Goal: Transaction & Acquisition: Purchase product/service

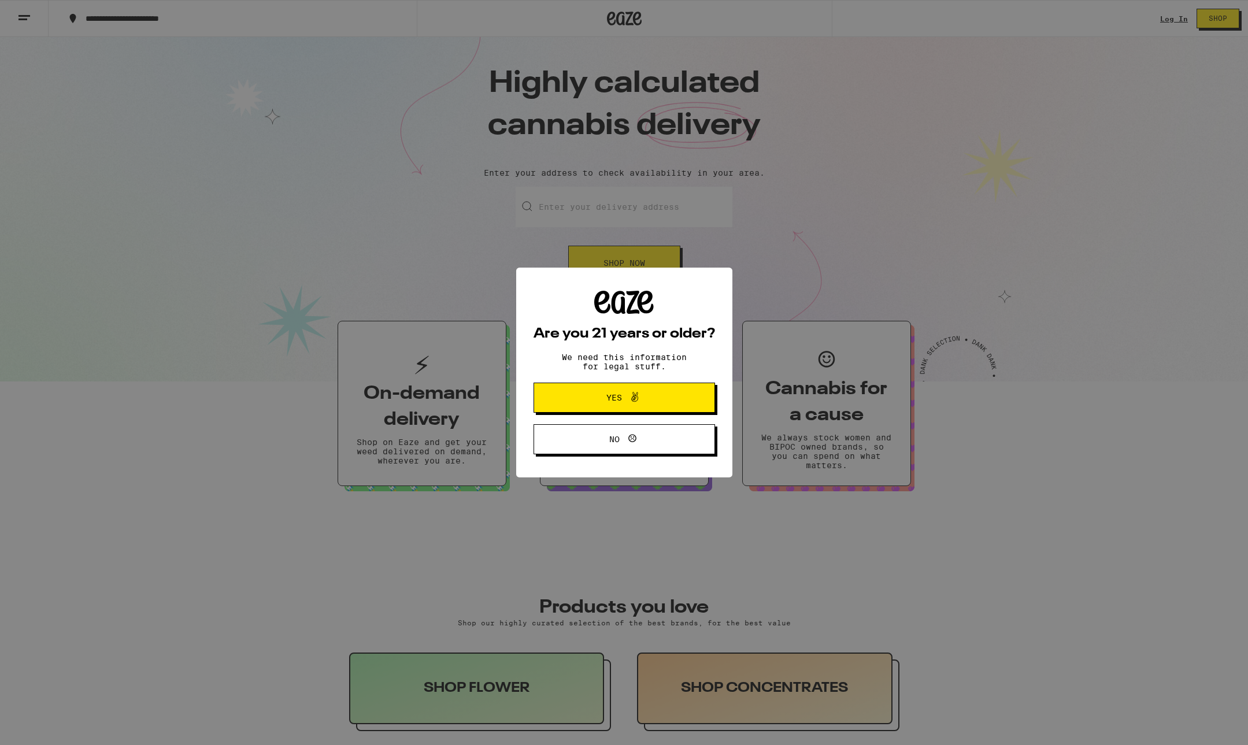
click at [658, 395] on span "Yes" at bounding box center [624, 397] width 88 height 15
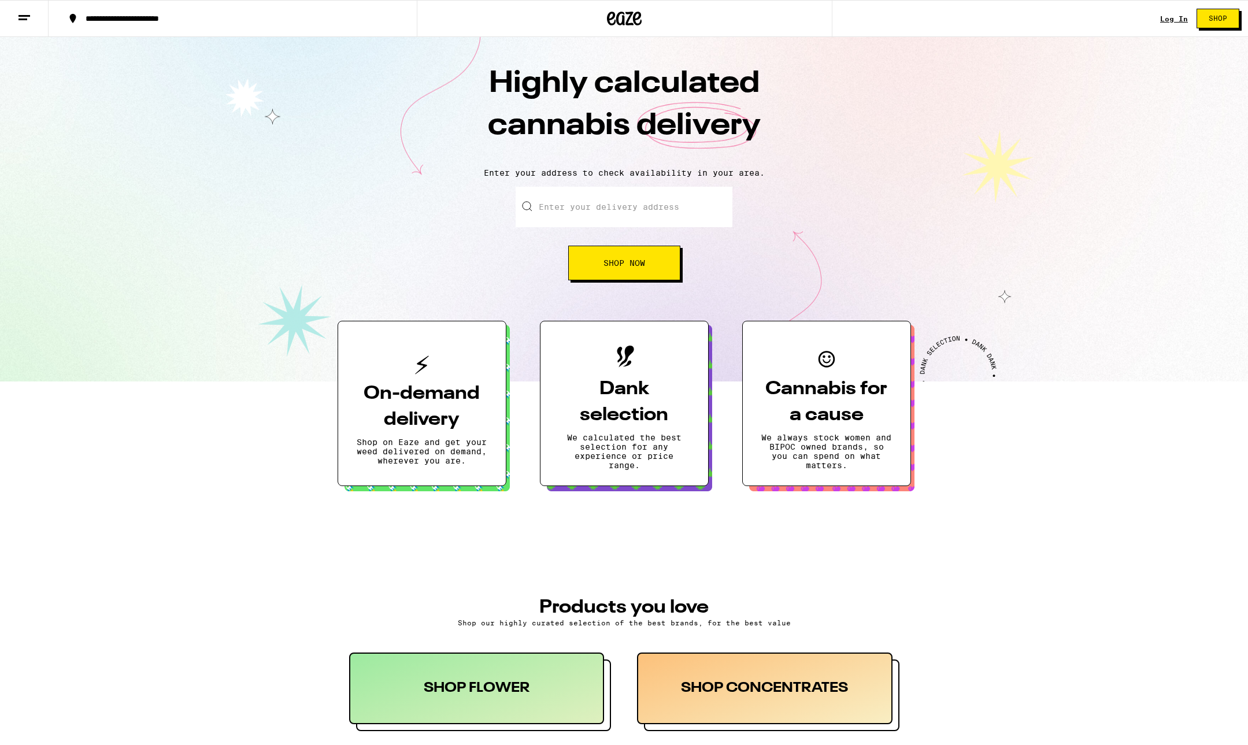
click at [1166, 18] on link "Log In" at bounding box center [1174, 19] width 28 height 8
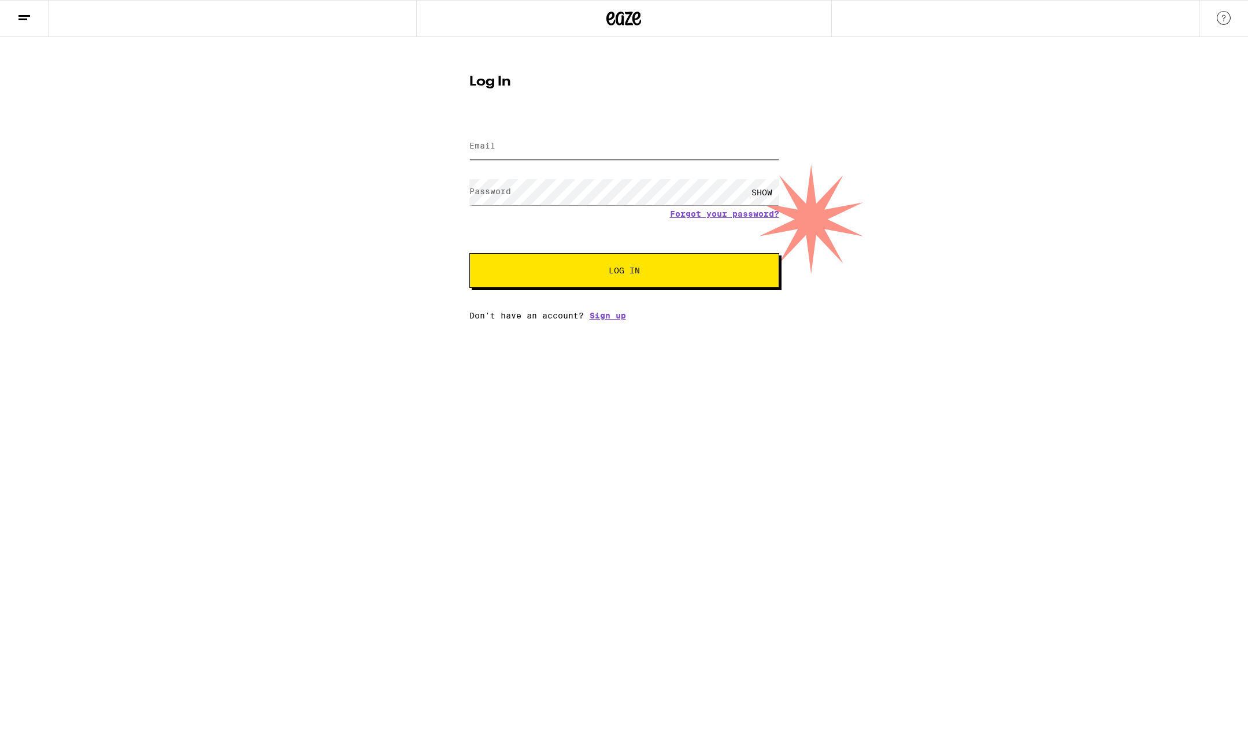
type input "[EMAIL_ADDRESS][DOMAIN_NAME]"
click at [602, 283] on button "Log In" at bounding box center [624, 270] width 310 height 35
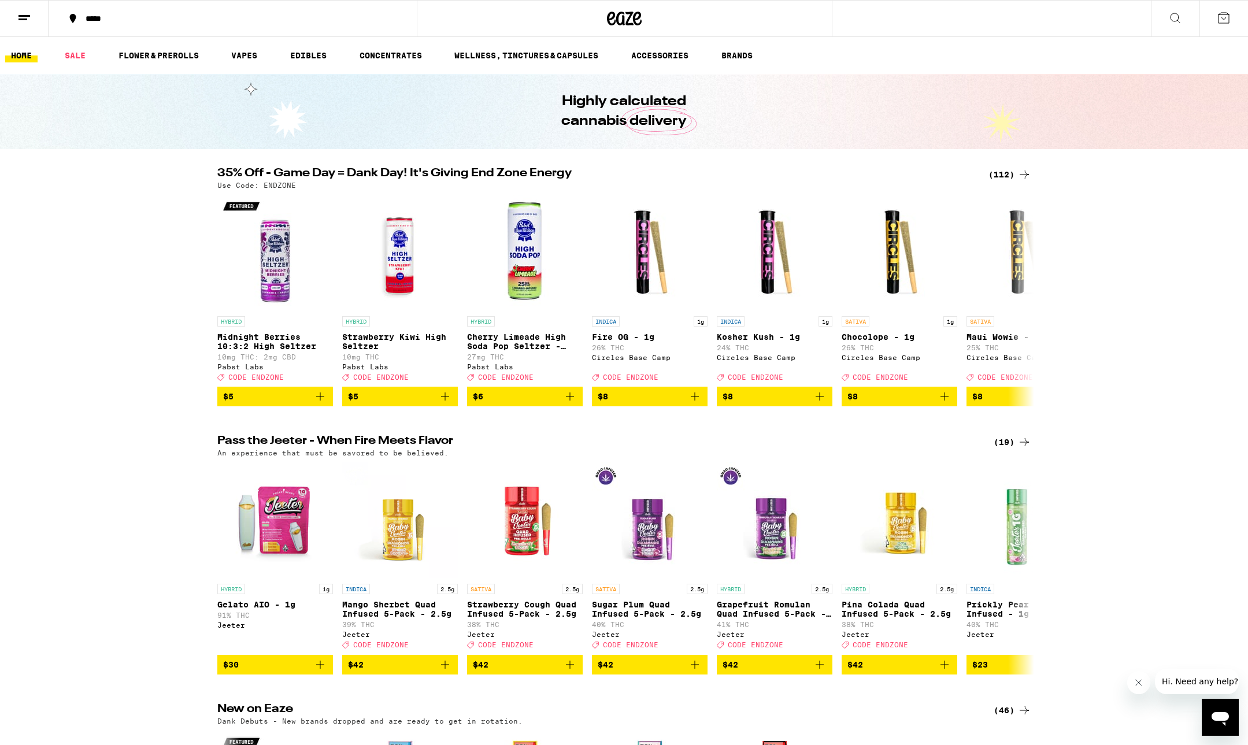
click at [1000, 177] on div "(112)" at bounding box center [1009, 175] width 43 height 14
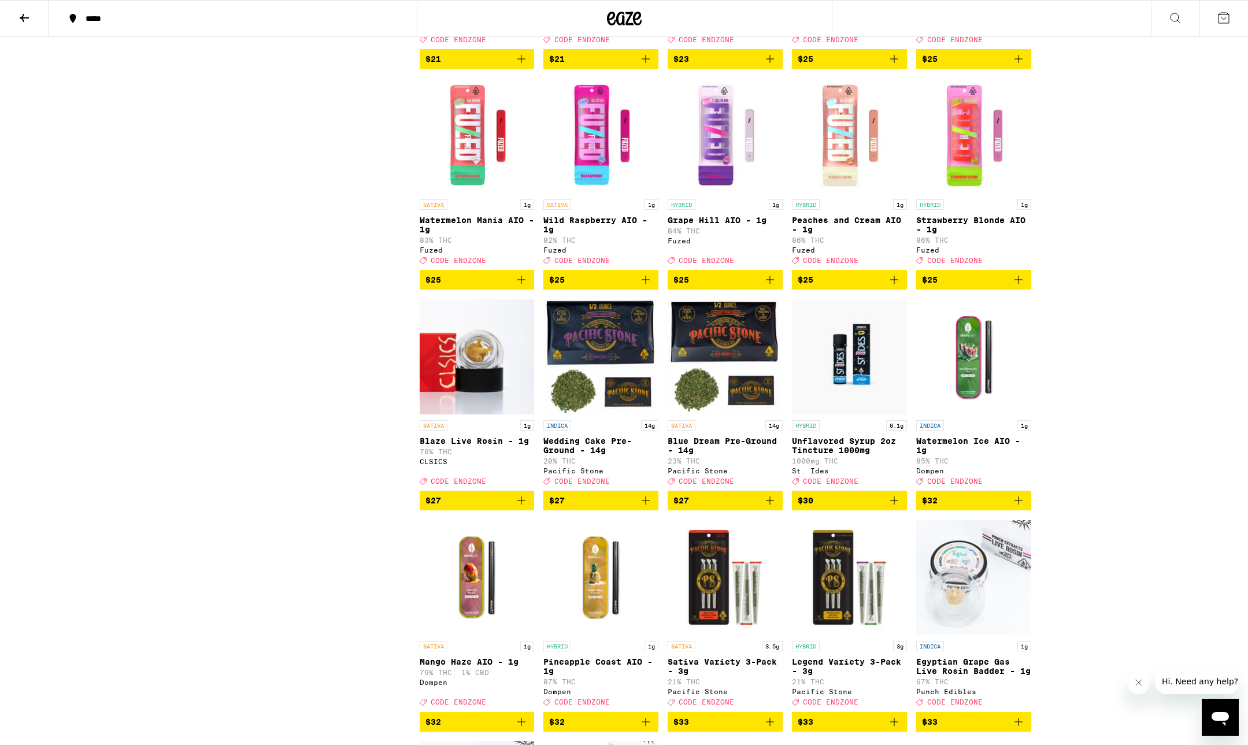
scroll to position [2522, 0]
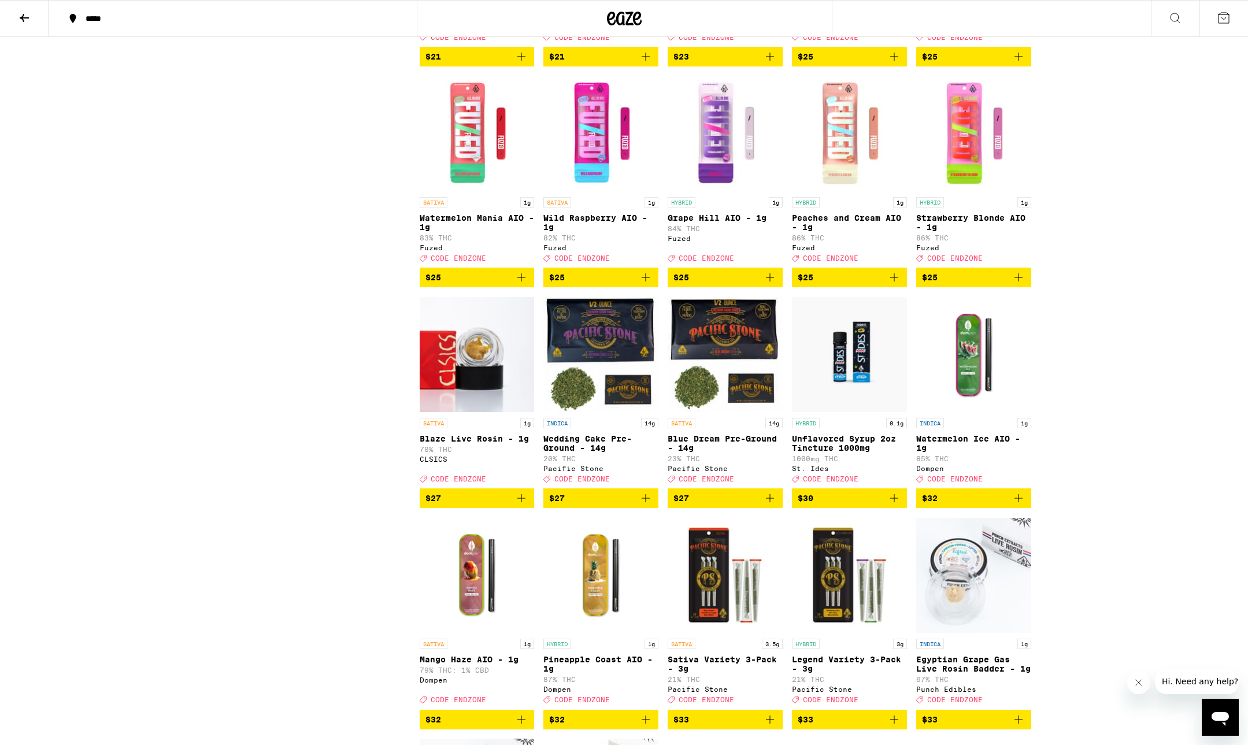
click at [839, 453] on p "Unflavored Syrup 2oz Tincture 1000mg" at bounding box center [849, 443] width 115 height 18
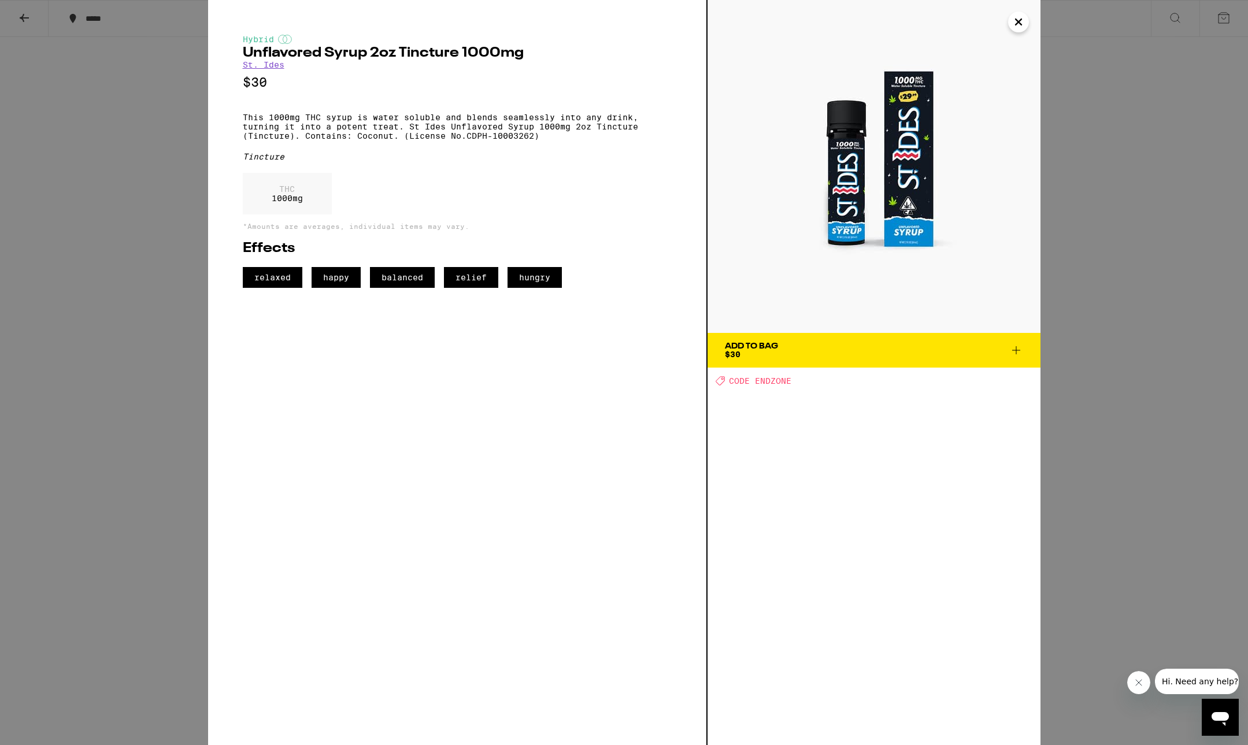
click at [1017, 20] on icon "Close" at bounding box center [1018, 22] width 6 height 6
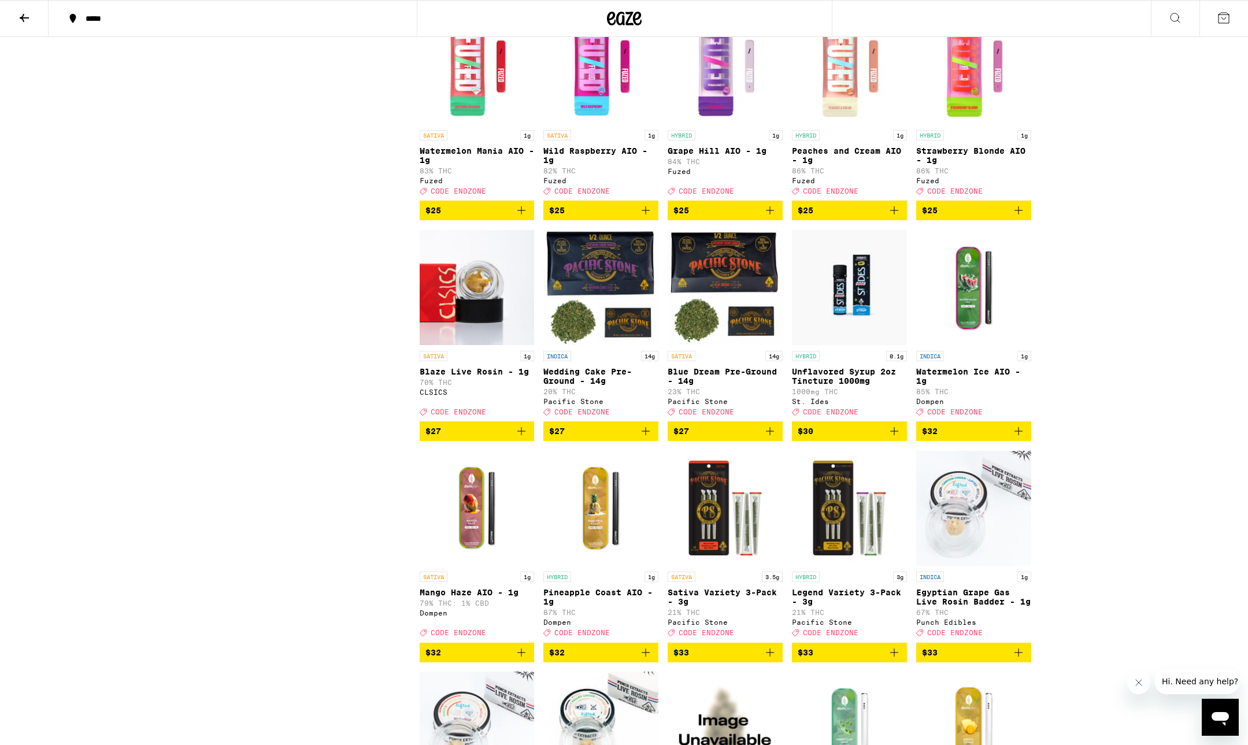
scroll to position [2592, 0]
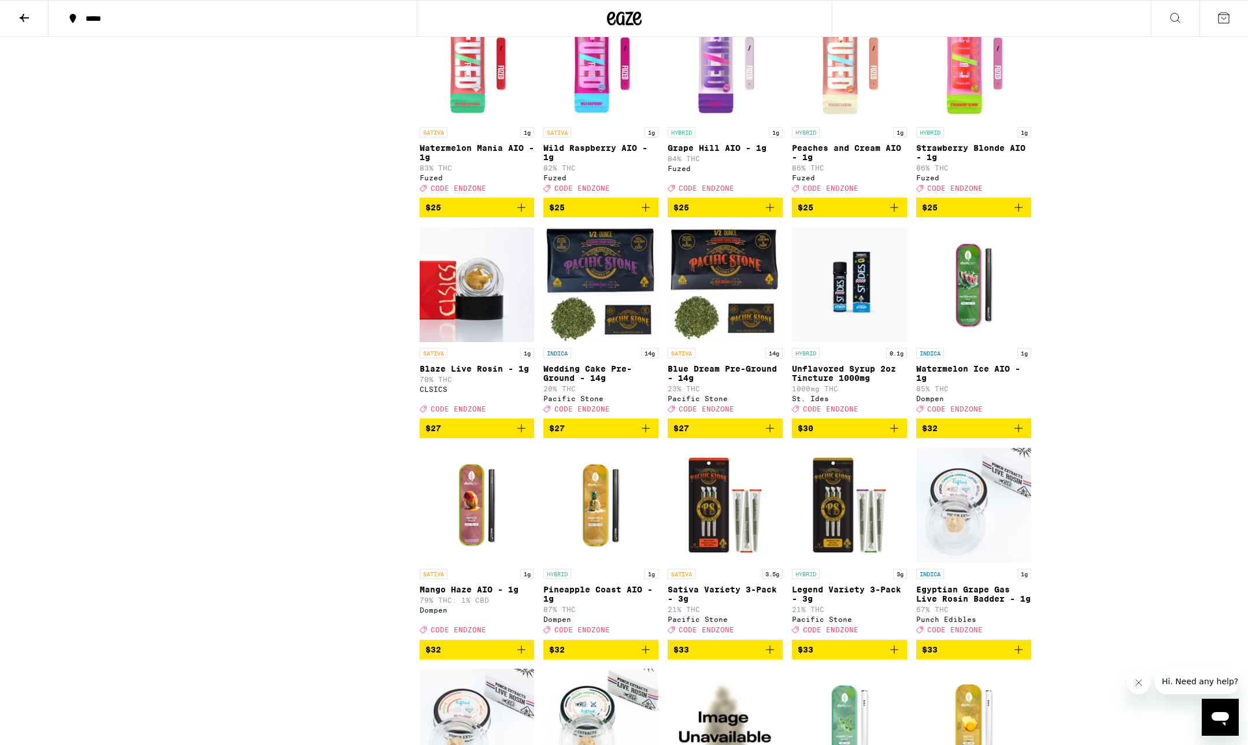
click at [899, 435] on icon "Add to bag" at bounding box center [894, 428] width 14 height 14
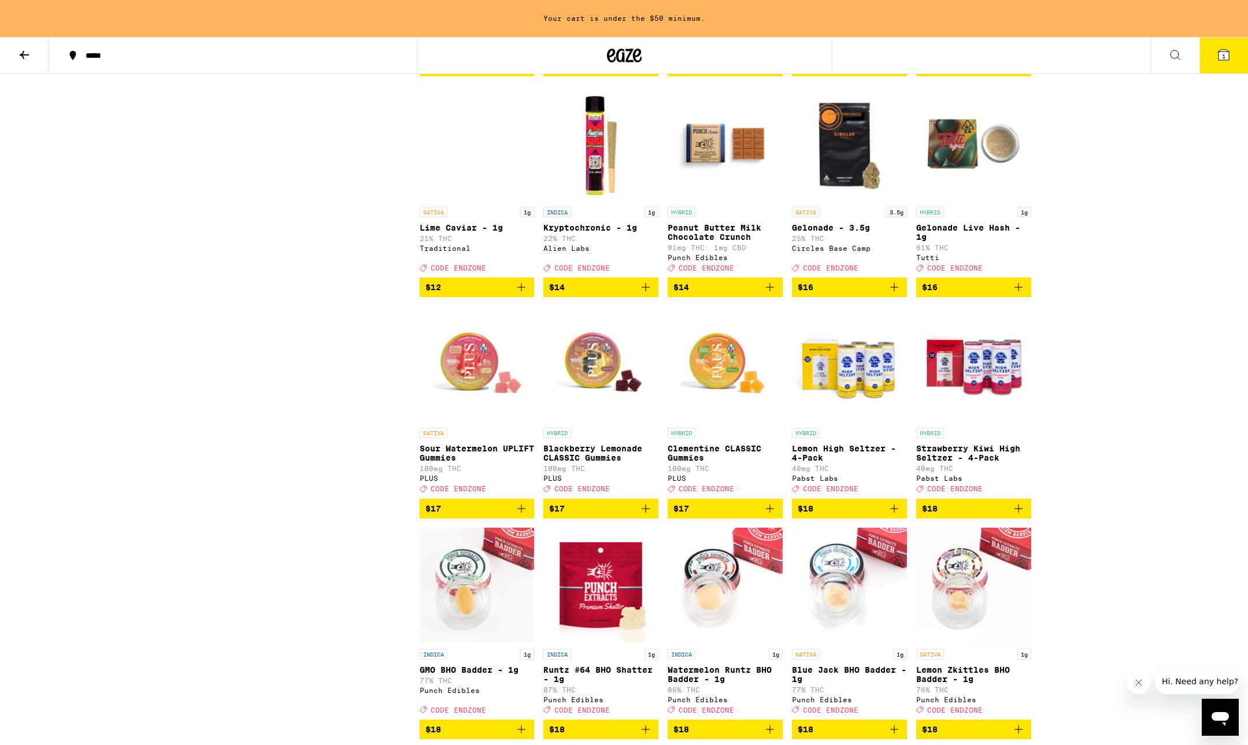
scroll to position [1014, 0]
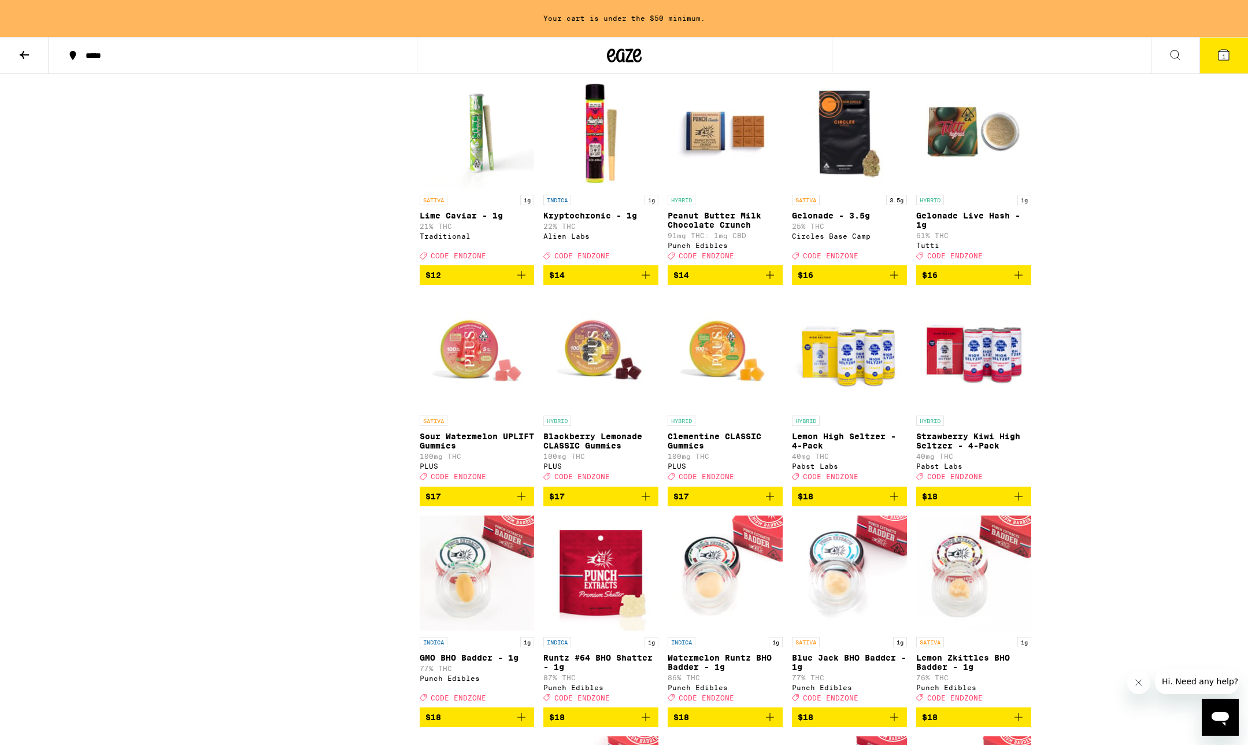
click at [704, 392] on img "Open page for Clementine CLASSIC Gummies from PLUS" at bounding box center [725, 352] width 115 height 116
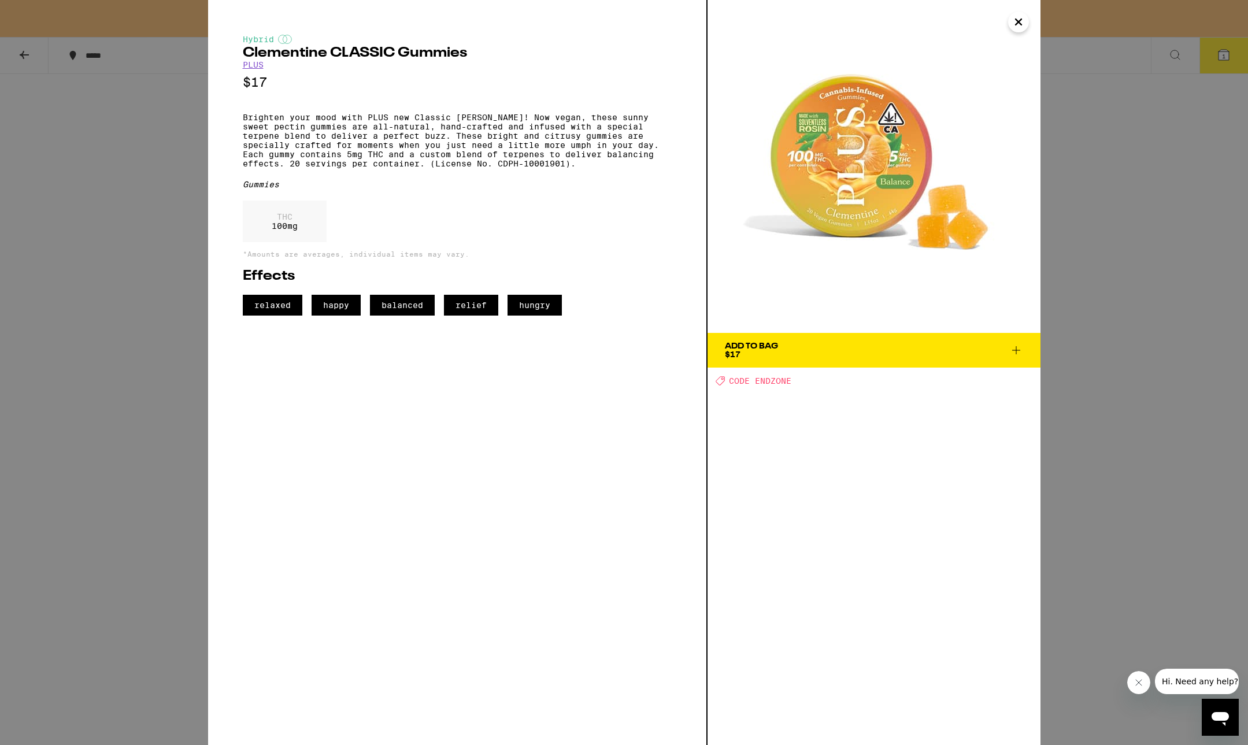
click at [1019, 26] on icon "Close" at bounding box center [1018, 21] width 14 height 17
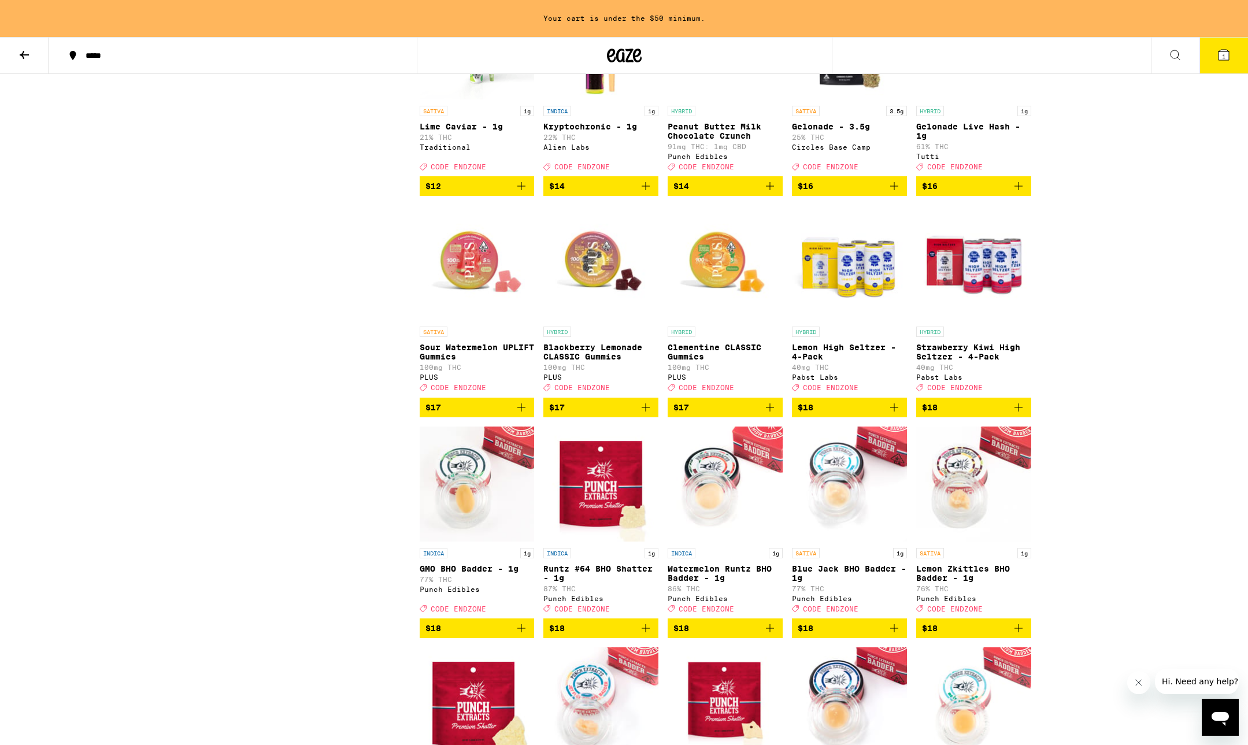
scroll to position [1111, 0]
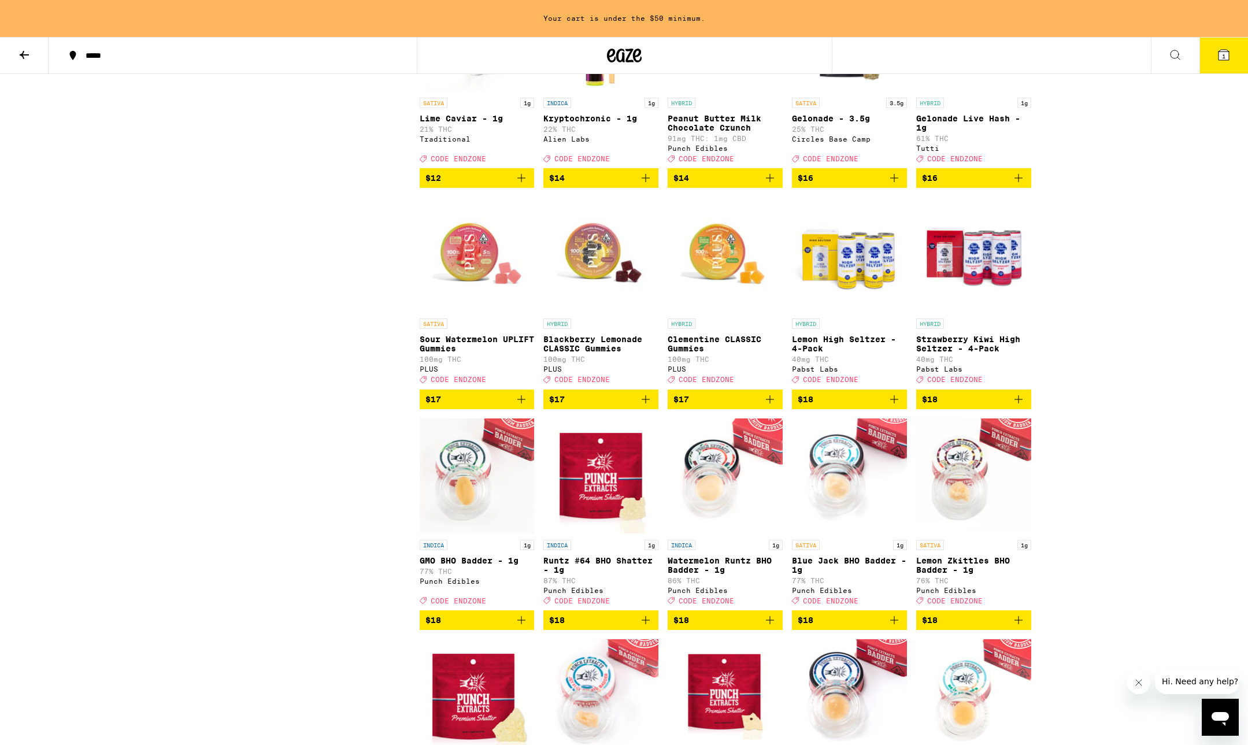
click at [458, 279] on img "Open page for Sour Watermelon UPLIFT Gummies from PLUS" at bounding box center [477, 255] width 115 height 116
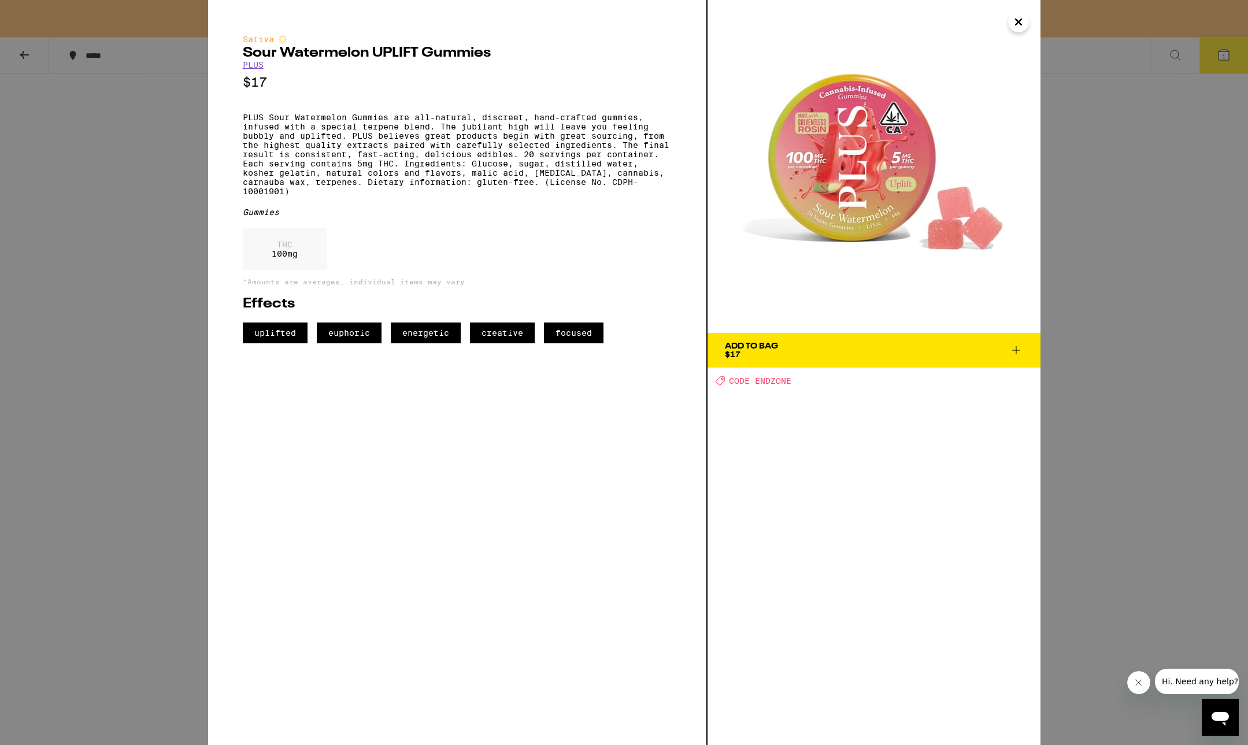
click at [1020, 24] on icon "Close" at bounding box center [1018, 22] width 6 height 6
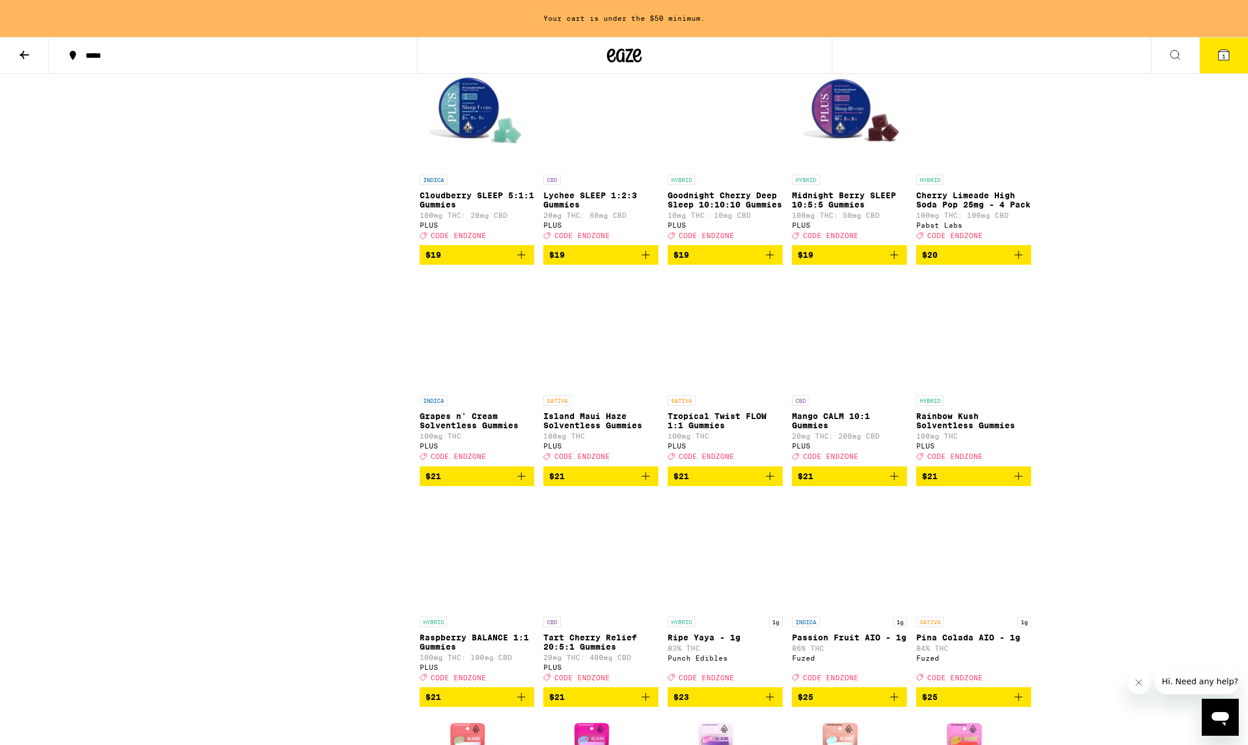
scroll to position [1927, 0]
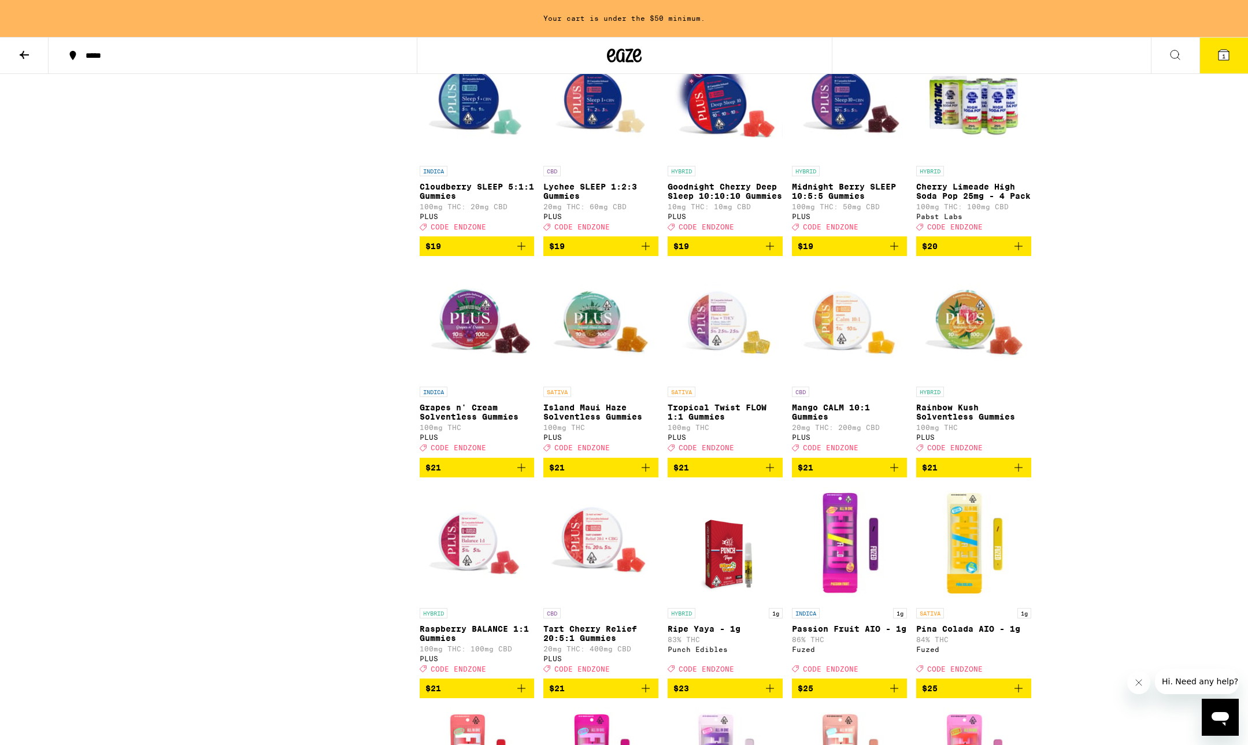
click at [498, 381] on img "Open page for Grapes n' Cream Solventless Gummies from PLUS" at bounding box center [477, 323] width 115 height 116
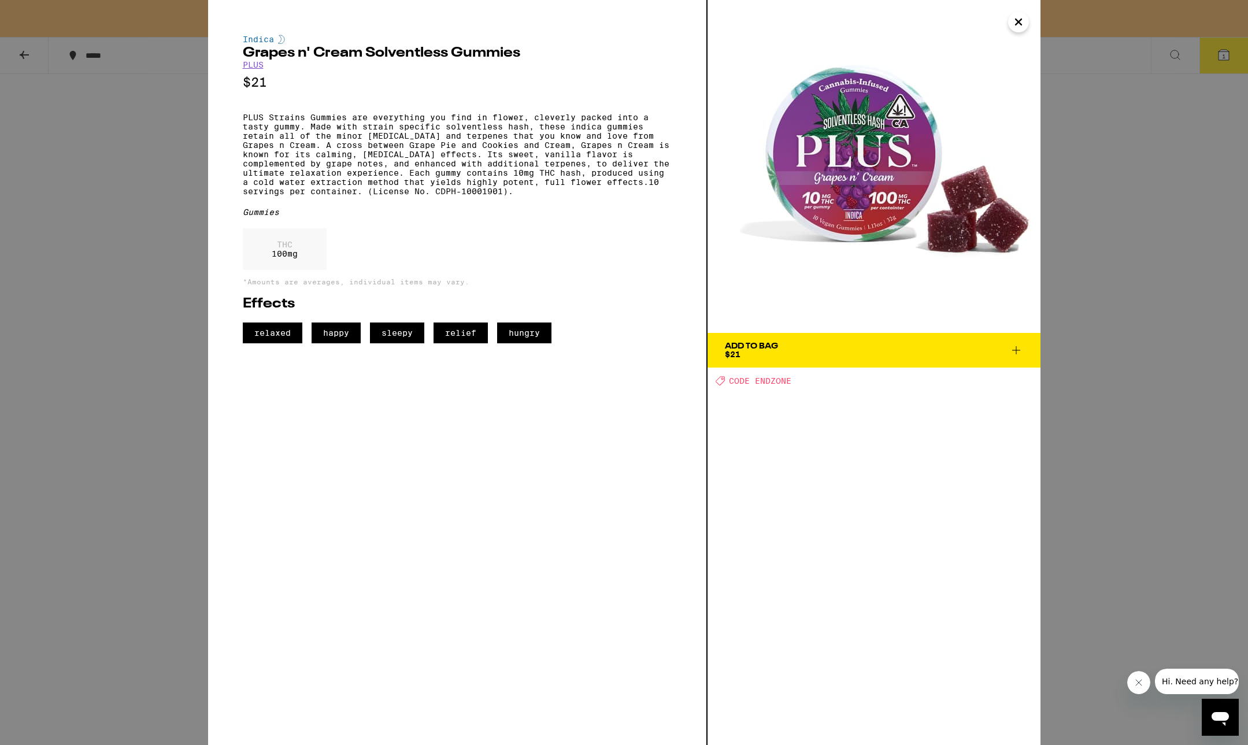
click at [1087, 233] on div "Indica Grapes n' Cream Solventless Gummies PLUS $21 PLUS Strains Gummies are ev…" at bounding box center [624, 372] width 1248 height 745
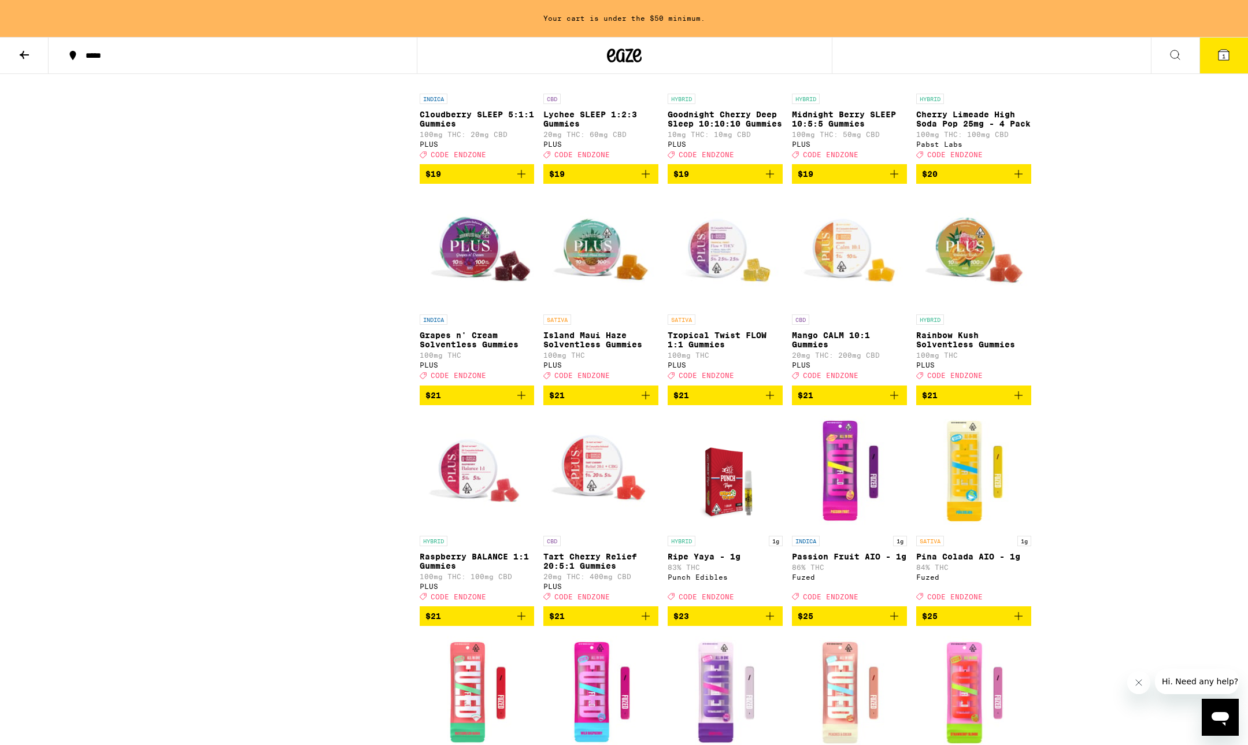
scroll to position [2005, 0]
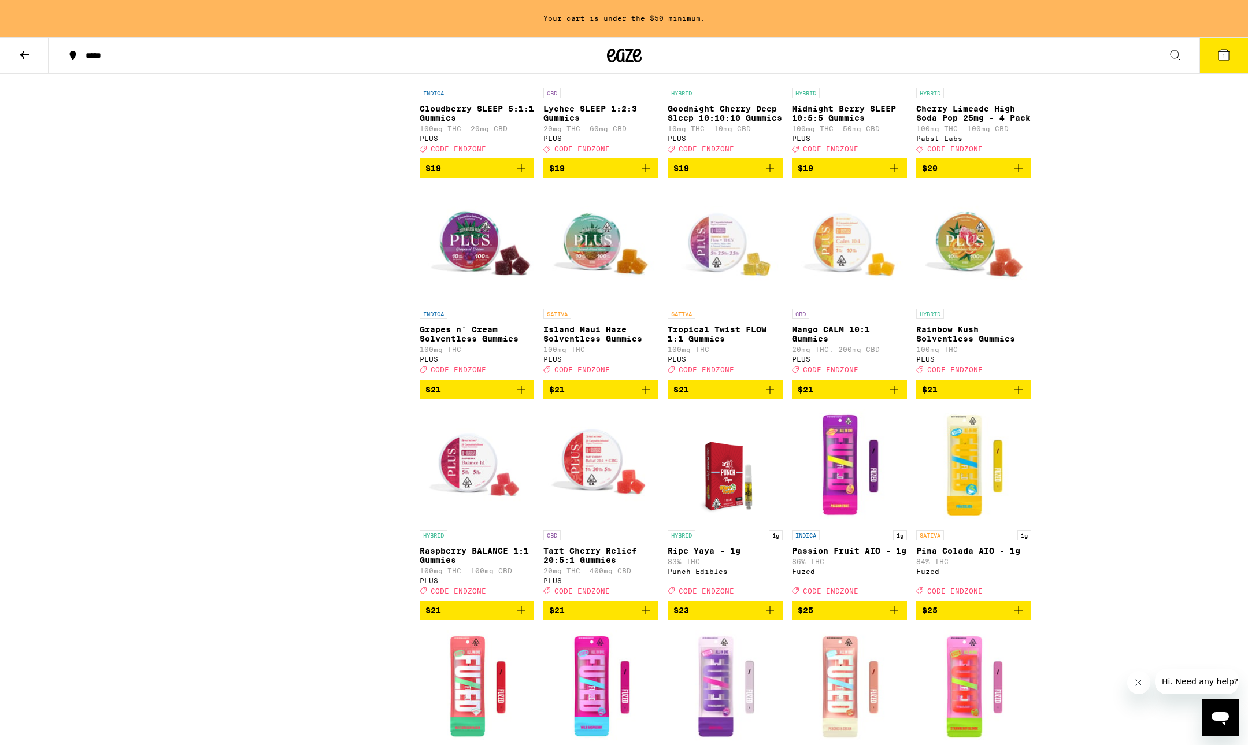
click at [524, 396] on icon "Add to bag" at bounding box center [521, 390] width 14 height 14
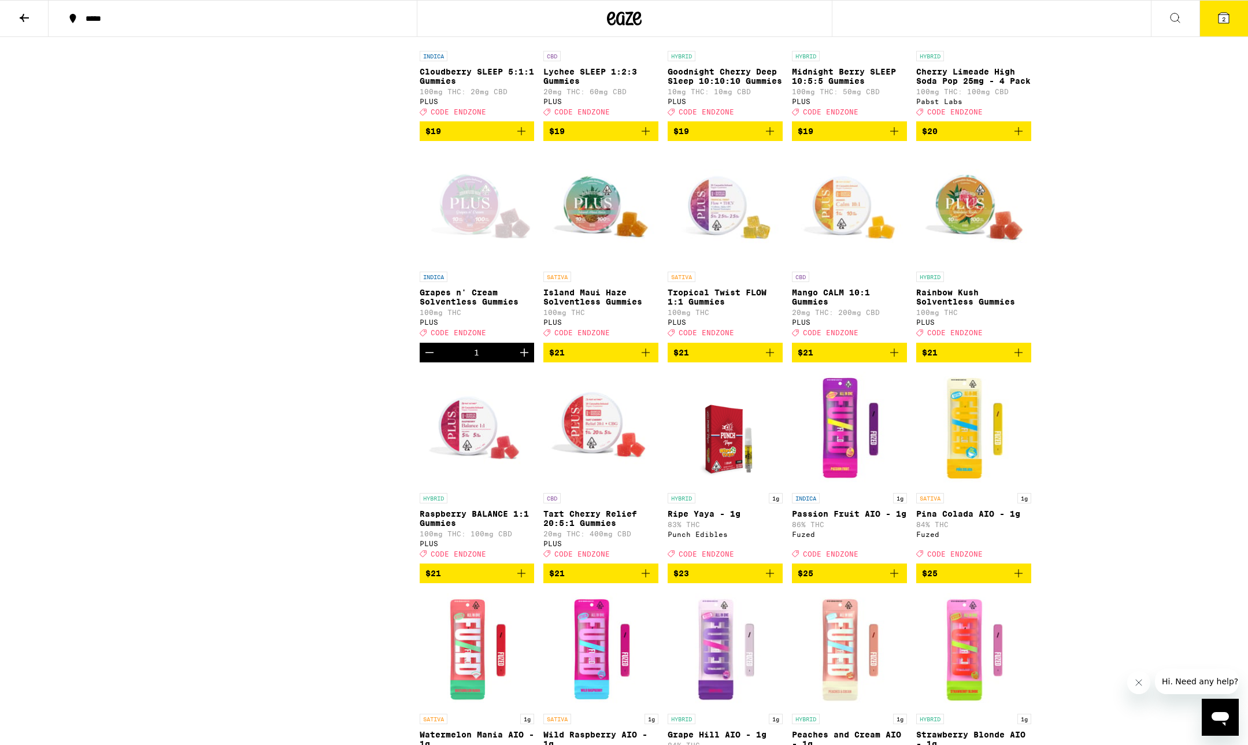
click at [590, 266] on img "Open page for Island Maui Haze Solventless Gummies from PLUS" at bounding box center [600, 208] width 115 height 116
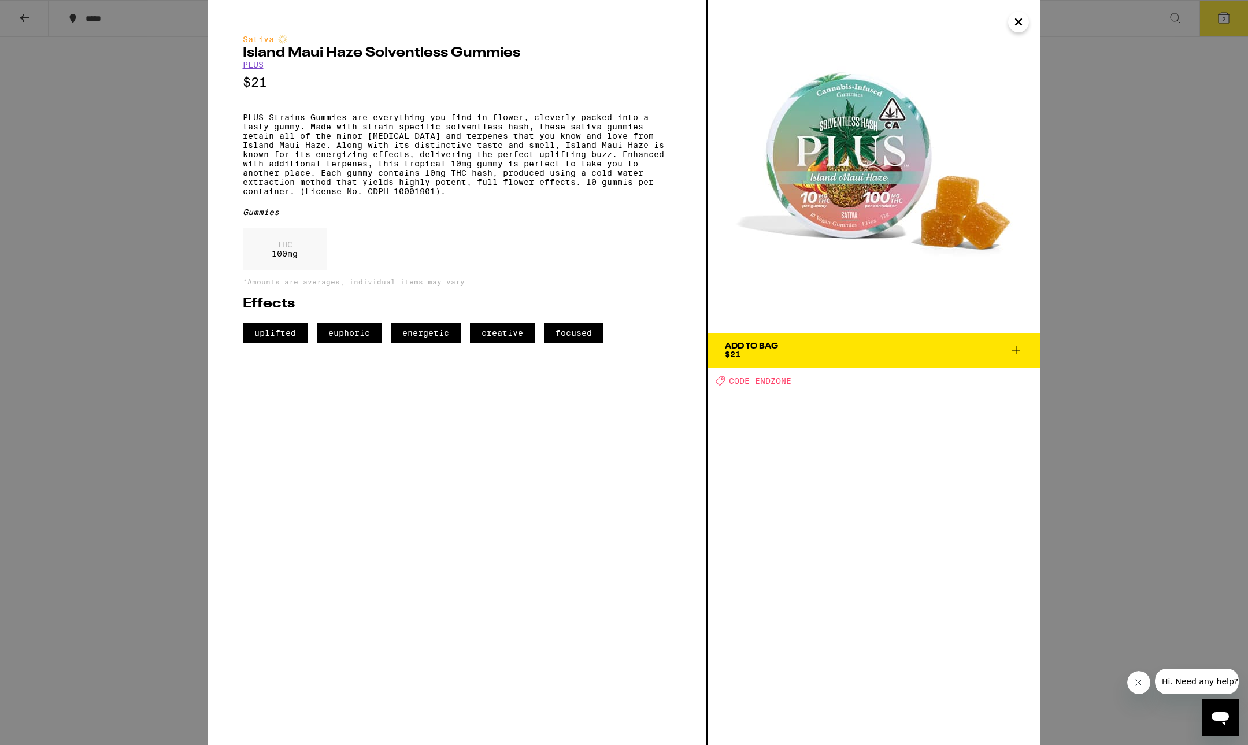
click at [863, 344] on span "Add To Bag $21" at bounding box center [874, 350] width 298 height 16
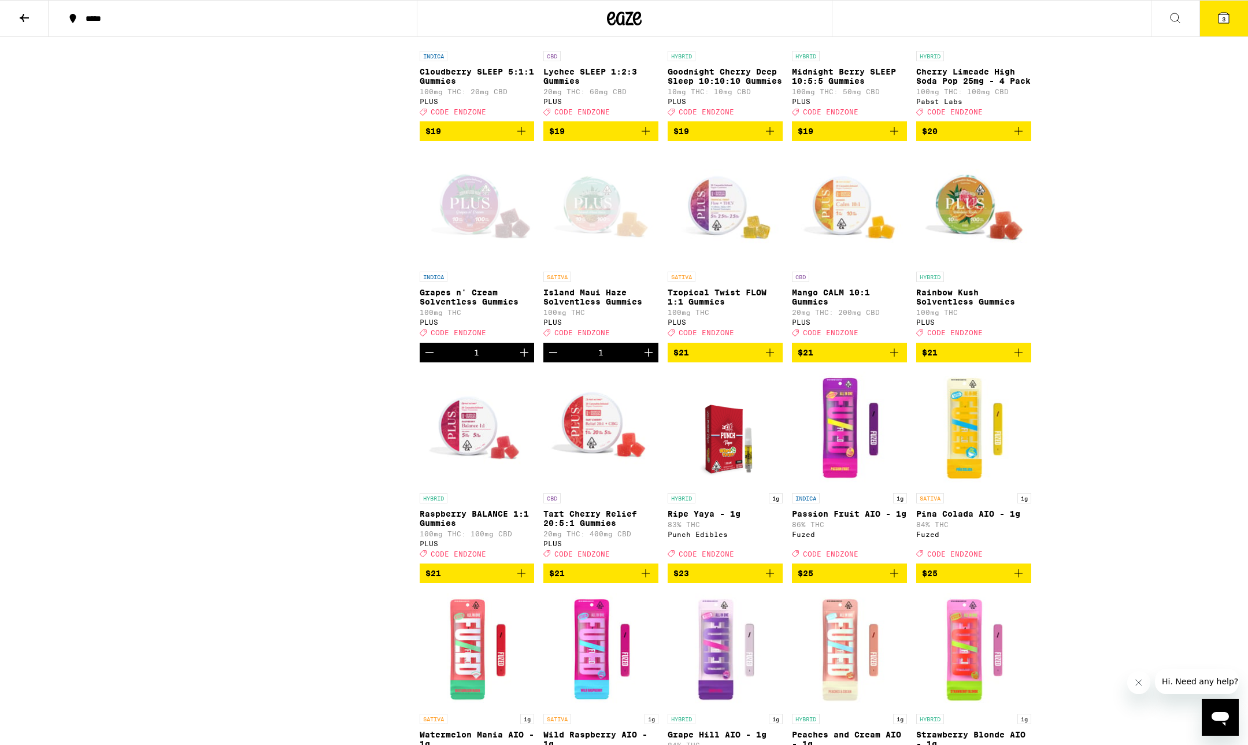
click at [706, 266] on img "Open page for Tropical Twist FLOW 1:1 Gummies from PLUS" at bounding box center [725, 208] width 115 height 116
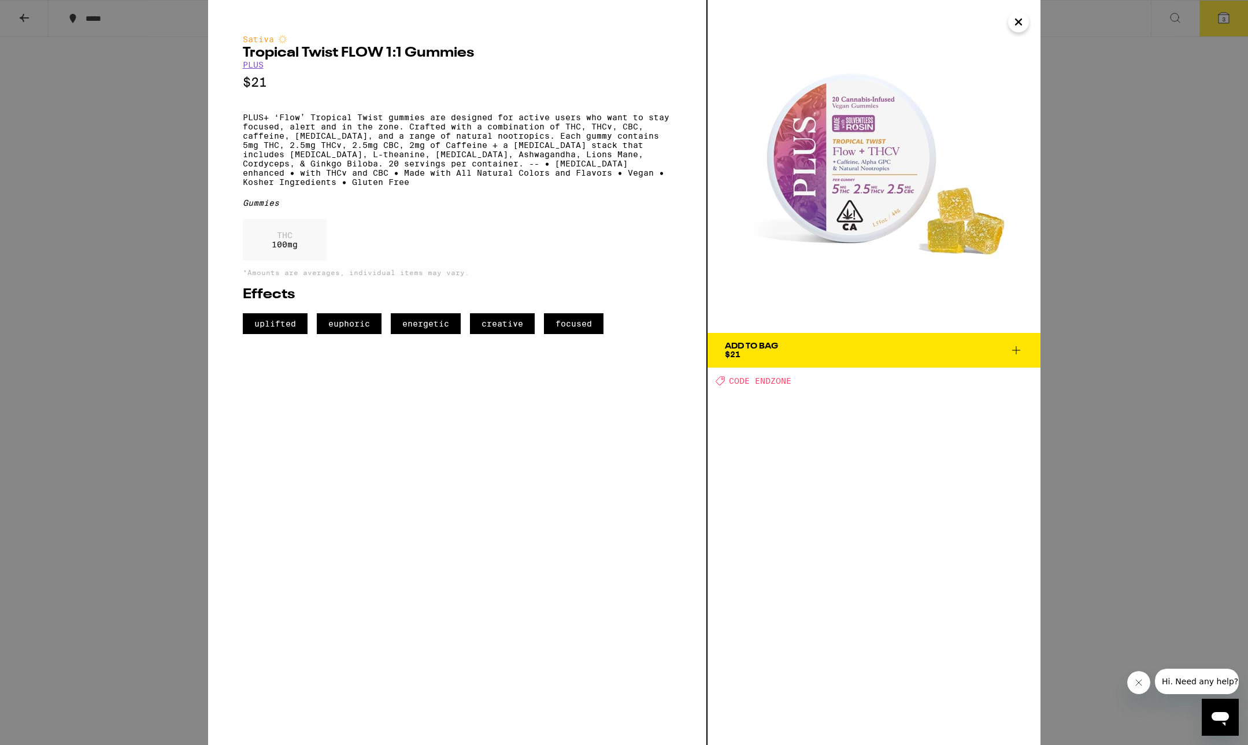
click at [1014, 27] on icon "Close" at bounding box center [1018, 21] width 14 height 17
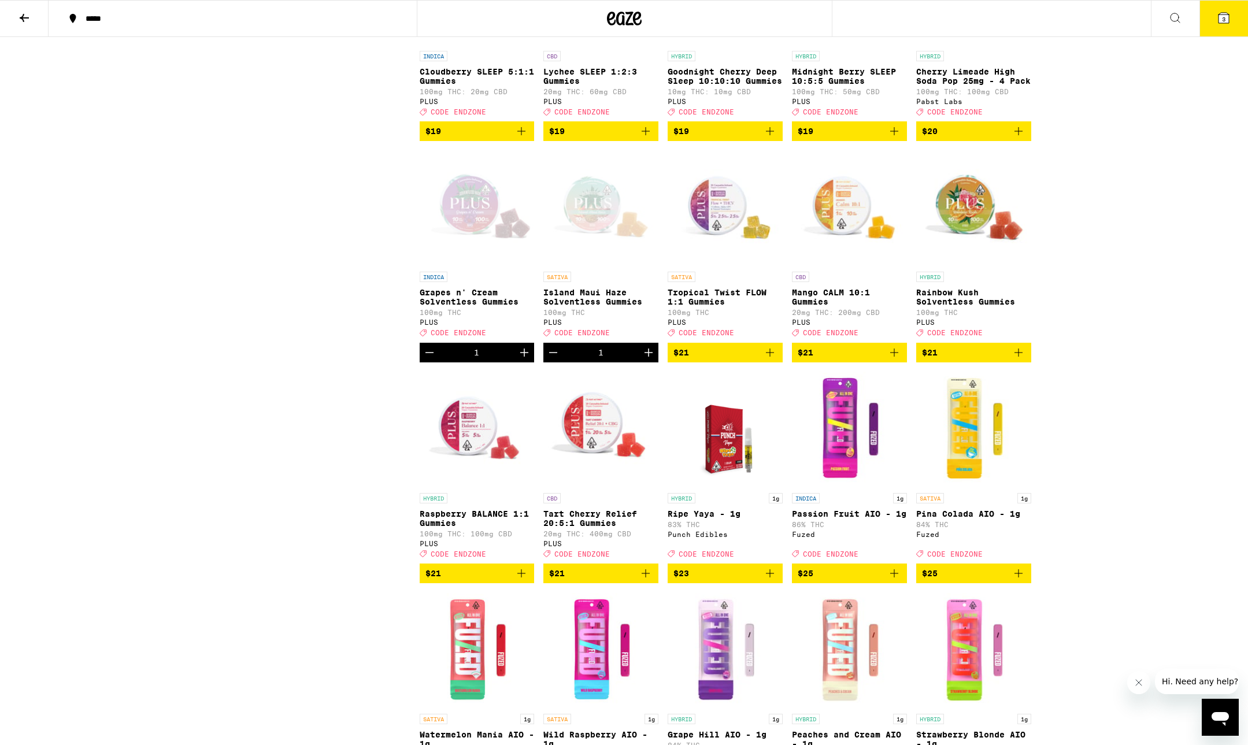
click at [992, 316] on p "100mg THC" at bounding box center [973, 313] width 115 height 8
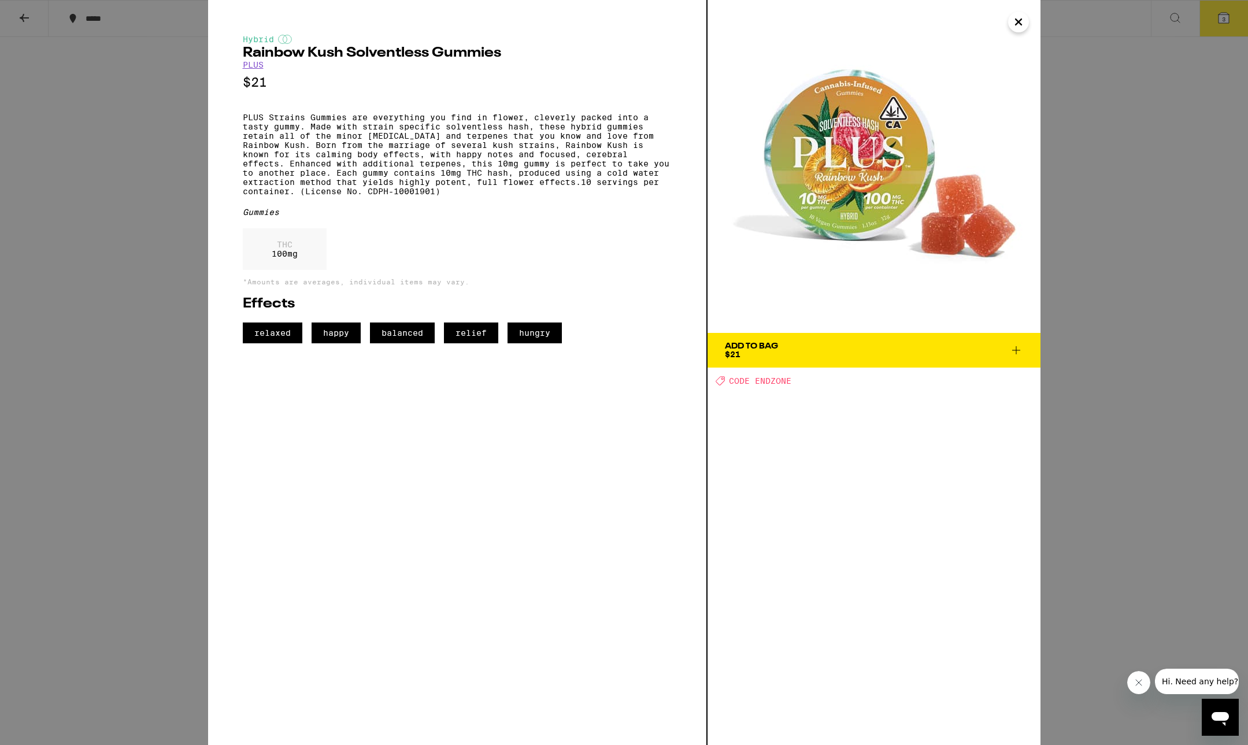
click at [1097, 191] on div "Hybrid Rainbow Kush Solventless Gummies PLUS $21 PLUS Strains Gummies are every…" at bounding box center [624, 372] width 1248 height 745
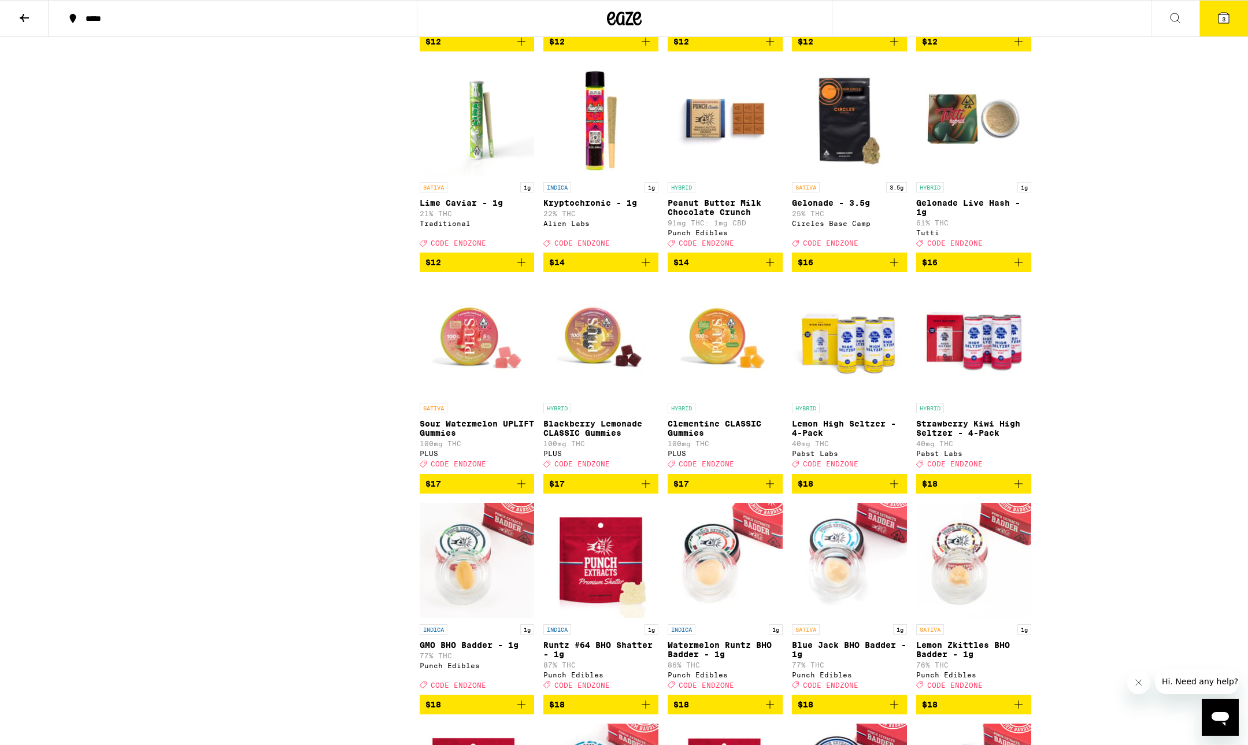
scroll to position [1004, 0]
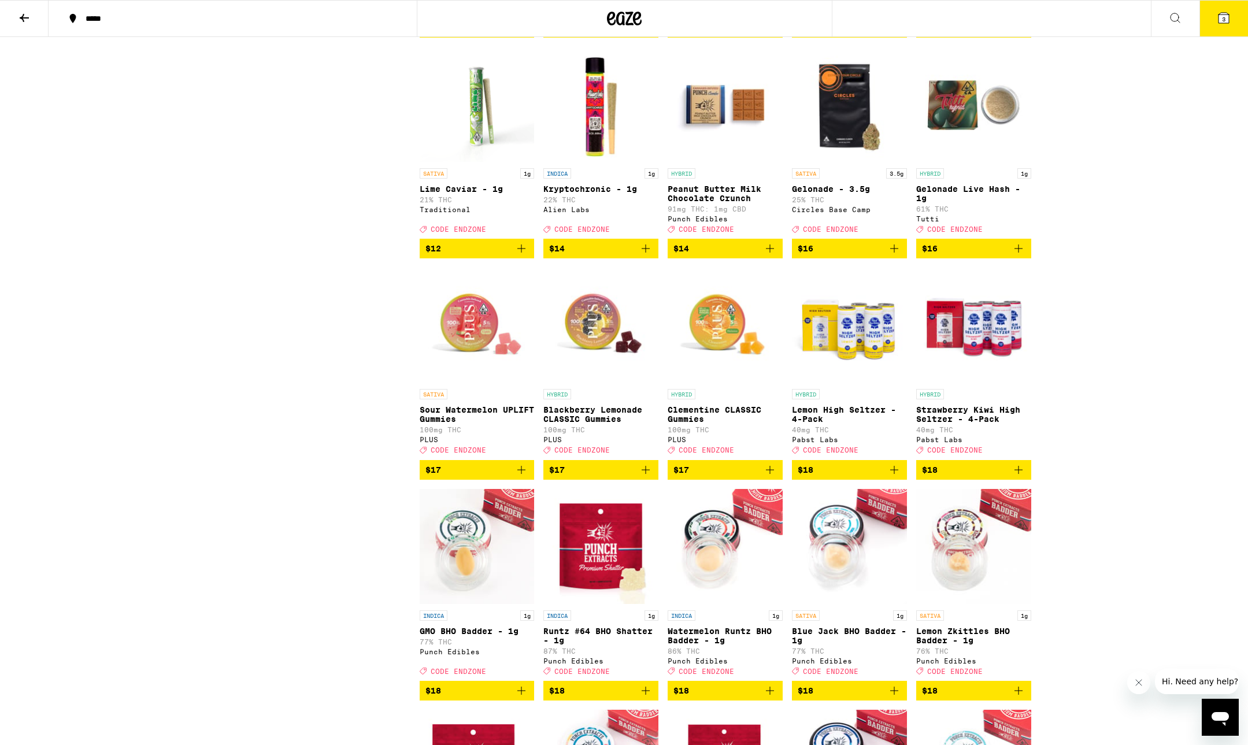
click at [520, 477] on icon "Add to bag" at bounding box center [521, 470] width 14 height 14
click at [1220, 22] on icon at bounding box center [1223, 18] width 10 height 10
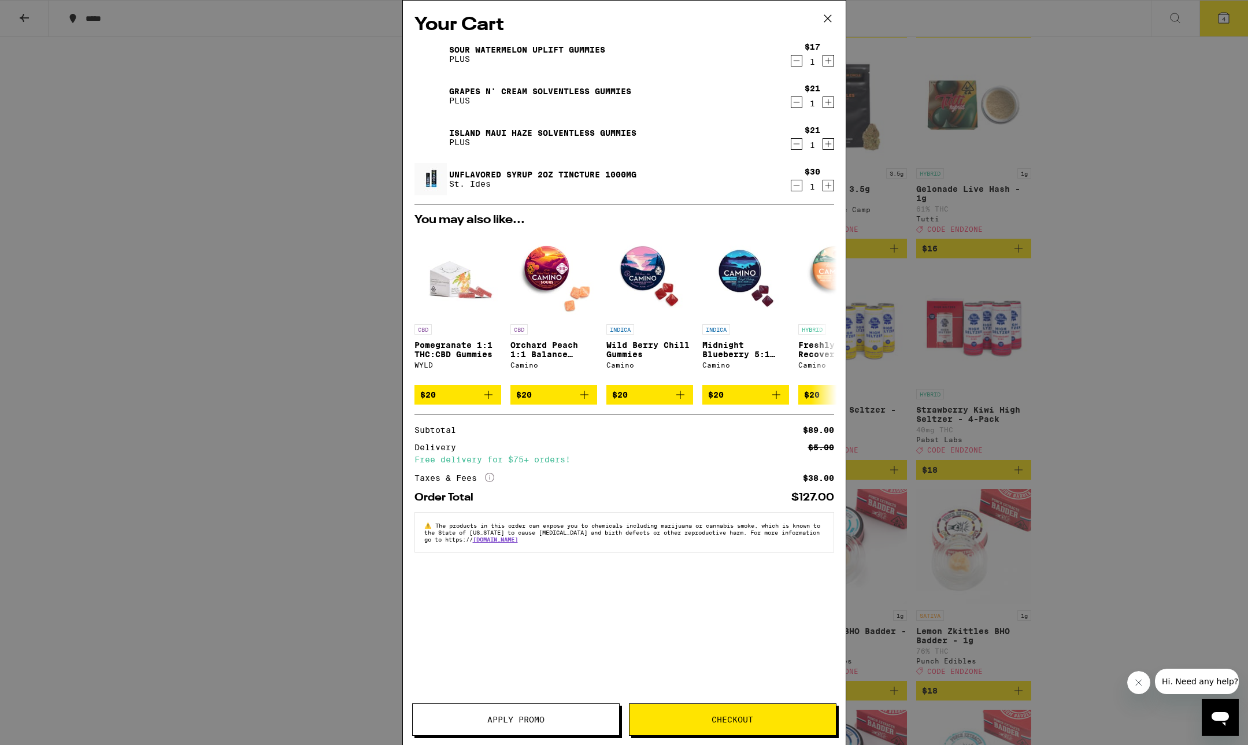
click at [575, 721] on span "Apply Promo" at bounding box center [516, 720] width 206 height 8
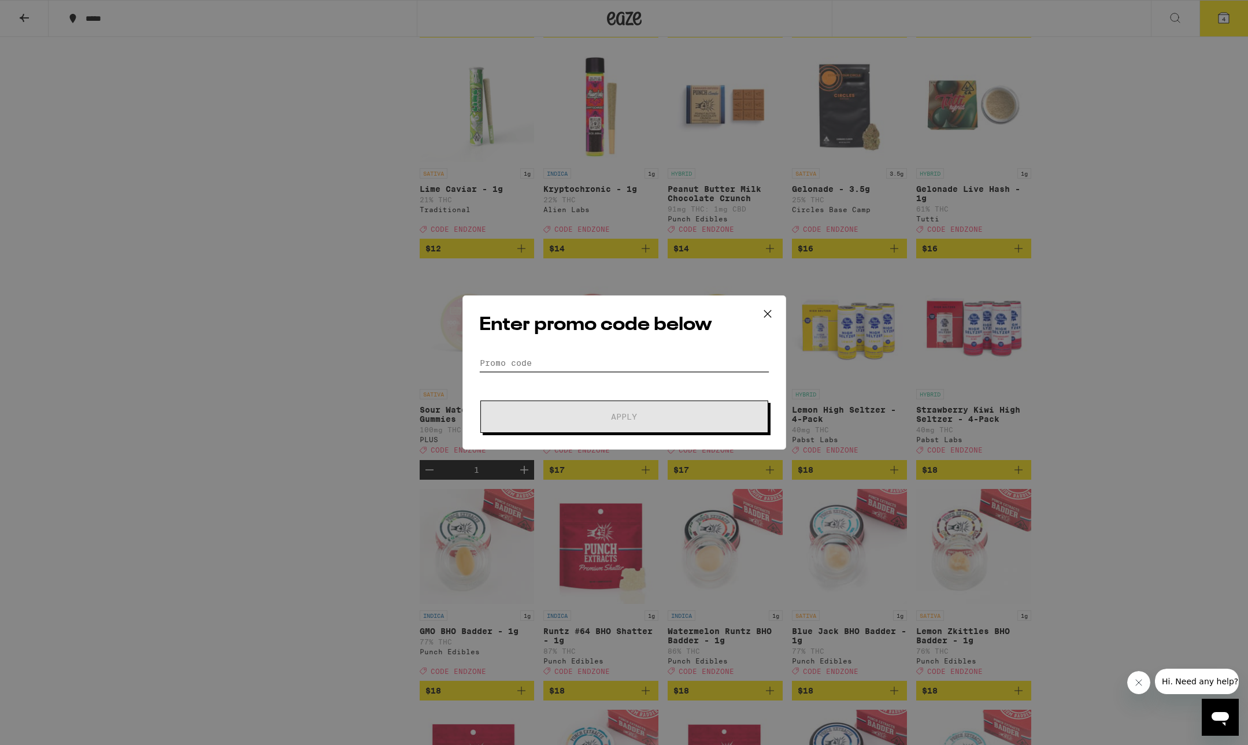
click at [659, 364] on input "Promo Code" at bounding box center [624, 362] width 290 height 17
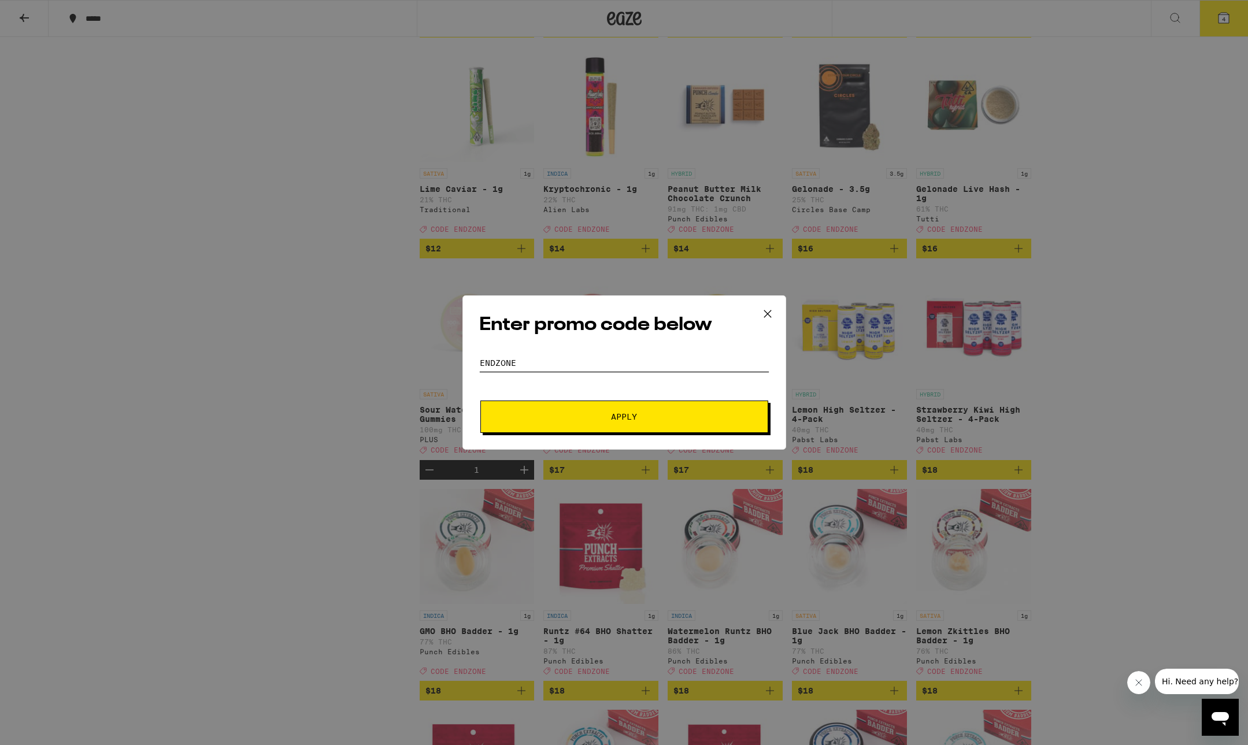
type input "ENDZONE"
click at [624, 417] on button "Apply" at bounding box center [624, 417] width 288 height 32
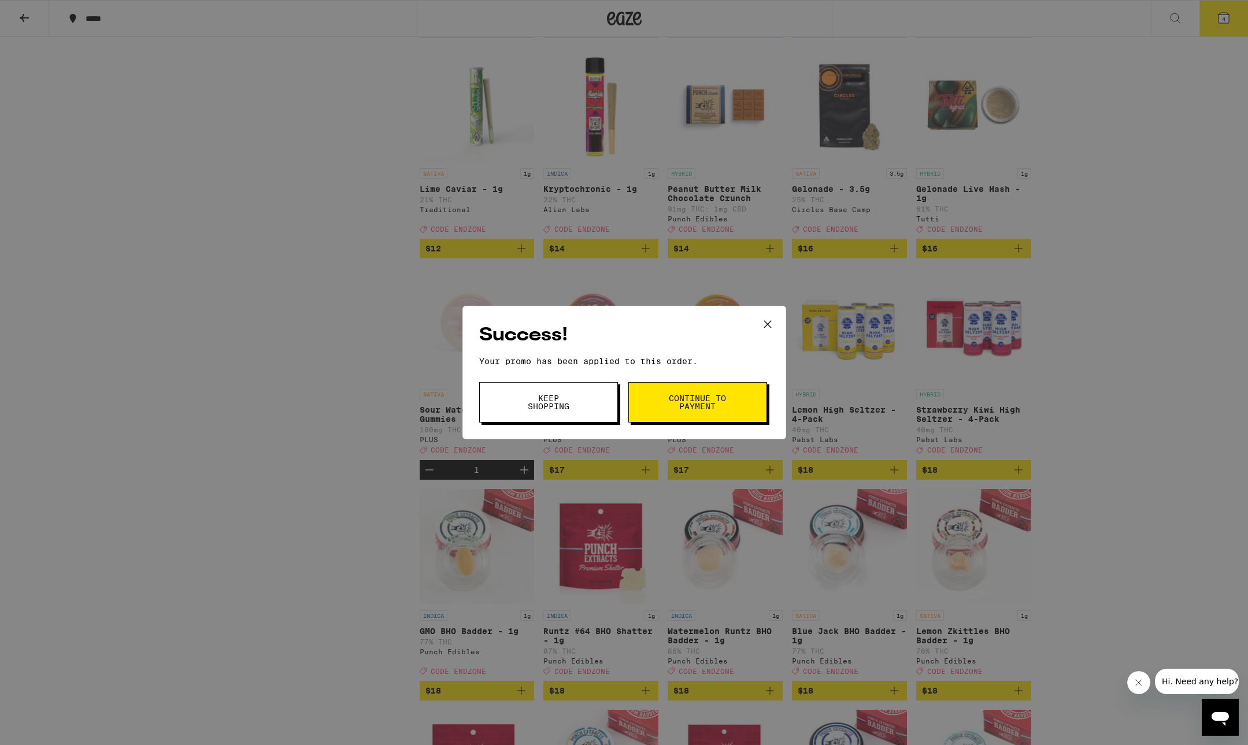
click at [659, 413] on button "Continue to payment" at bounding box center [697, 402] width 139 height 40
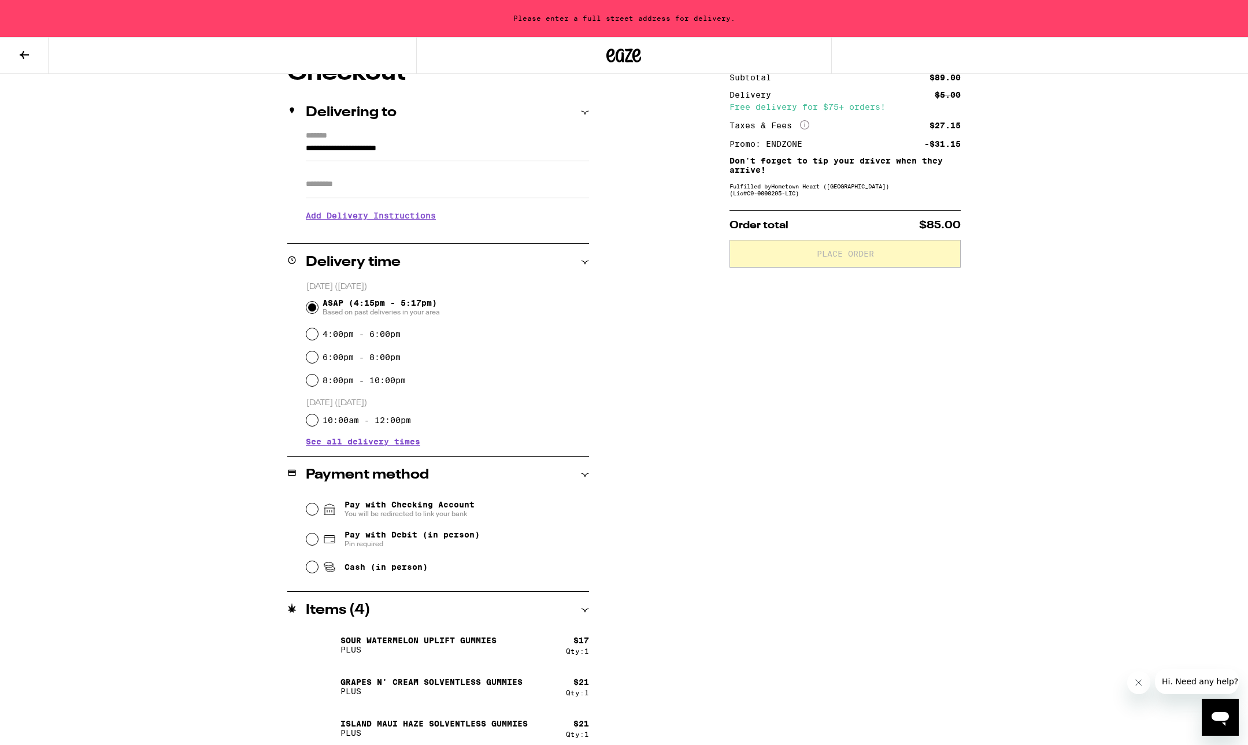
scroll to position [116, 0]
click at [401, 563] on span "Cash (in person)" at bounding box center [385, 565] width 83 height 9
click at [318, 563] on input "Cash (in person)" at bounding box center [312, 566] width 12 height 12
radio input "true"
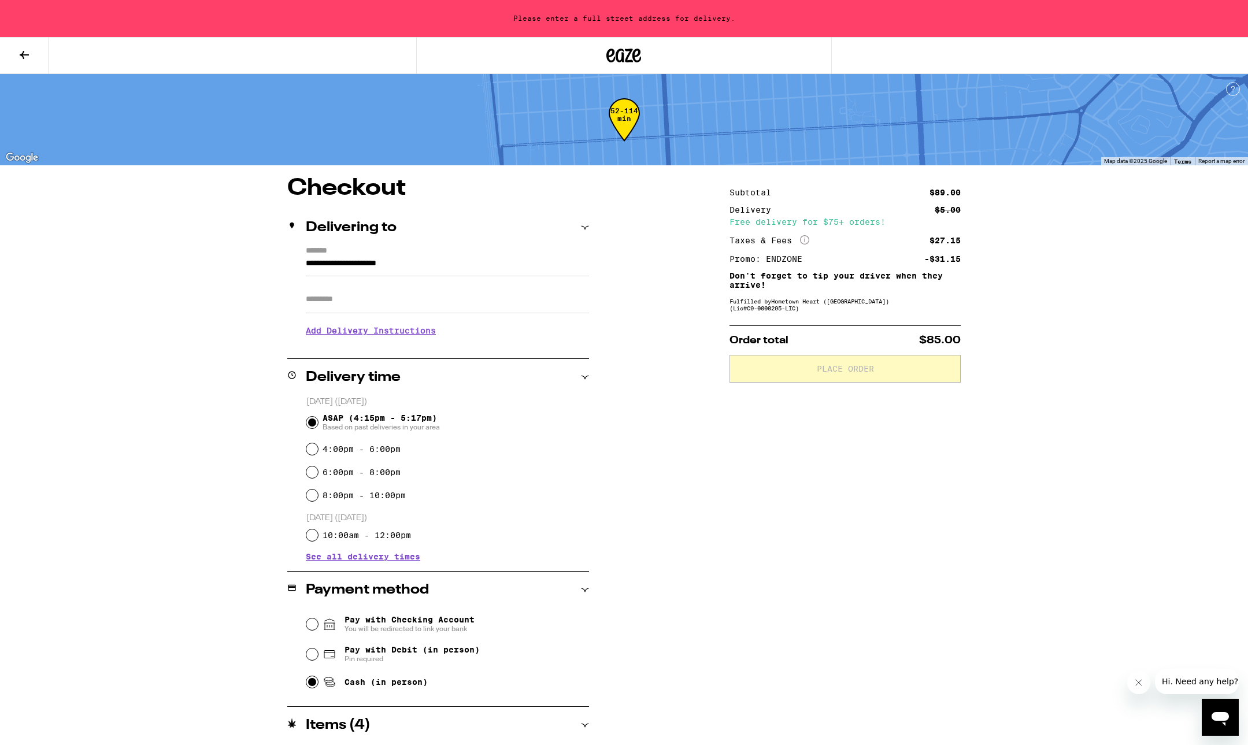
scroll to position [0, 0]
click at [459, 270] on input "**********" at bounding box center [447, 267] width 283 height 20
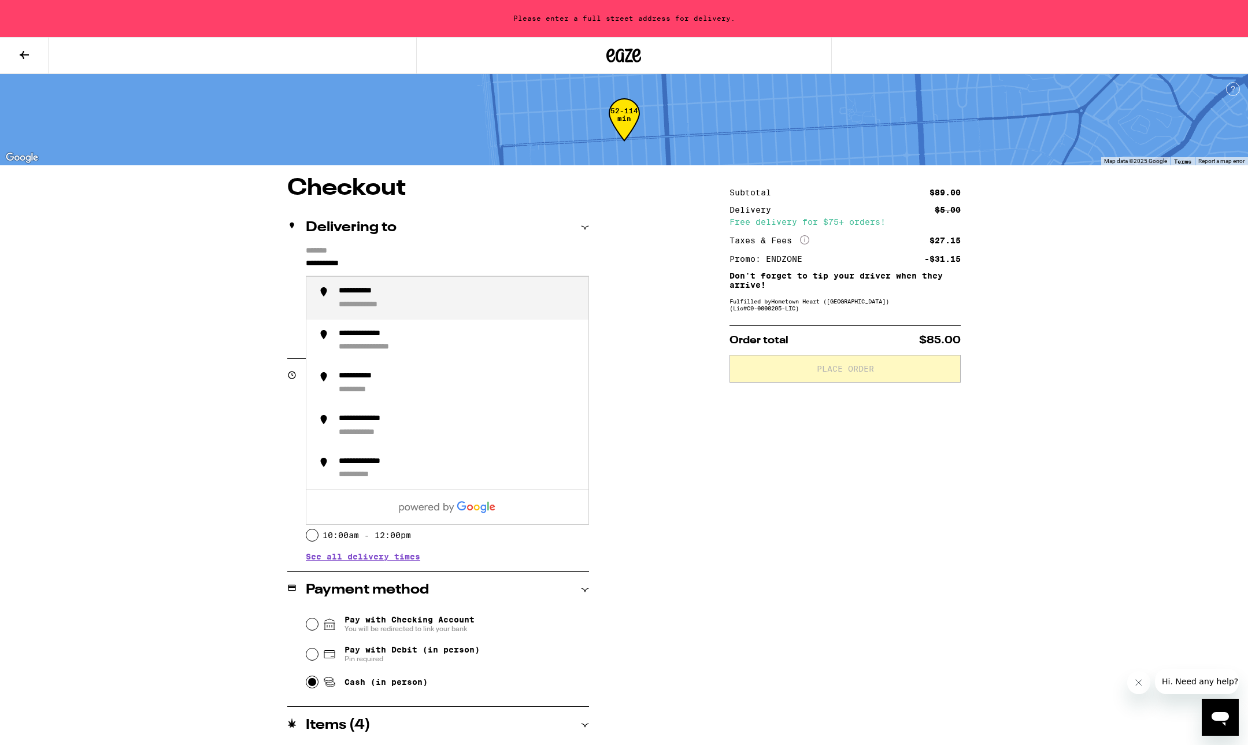
click at [563, 302] on div "**********" at bounding box center [459, 298] width 240 height 24
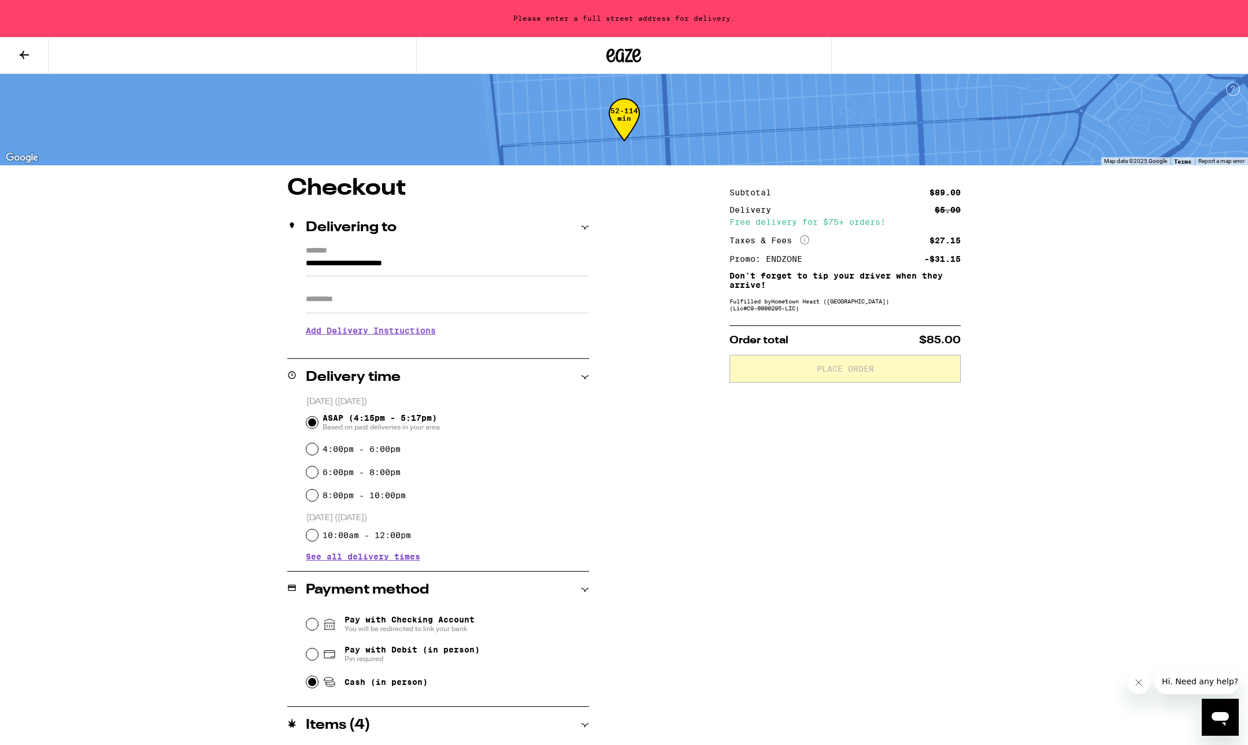
type input "**********"
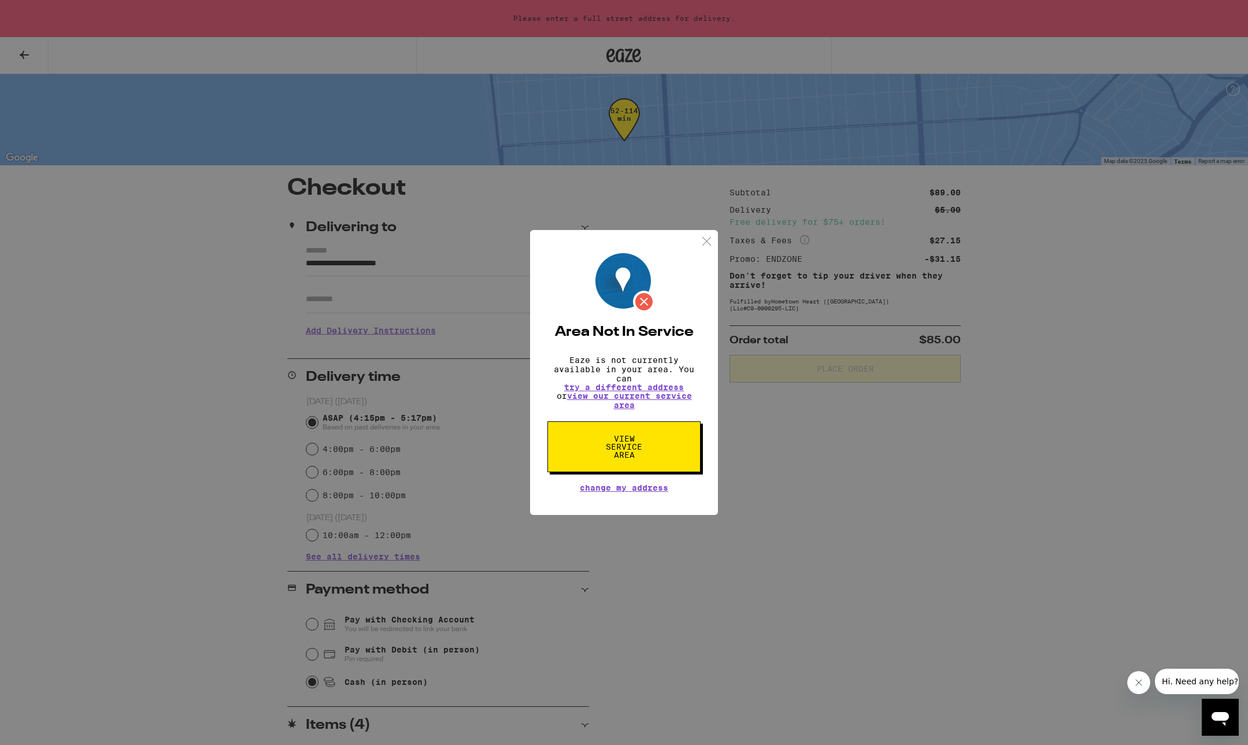
click at [661, 389] on span "try a different address" at bounding box center [624, 387] width 120 height 8
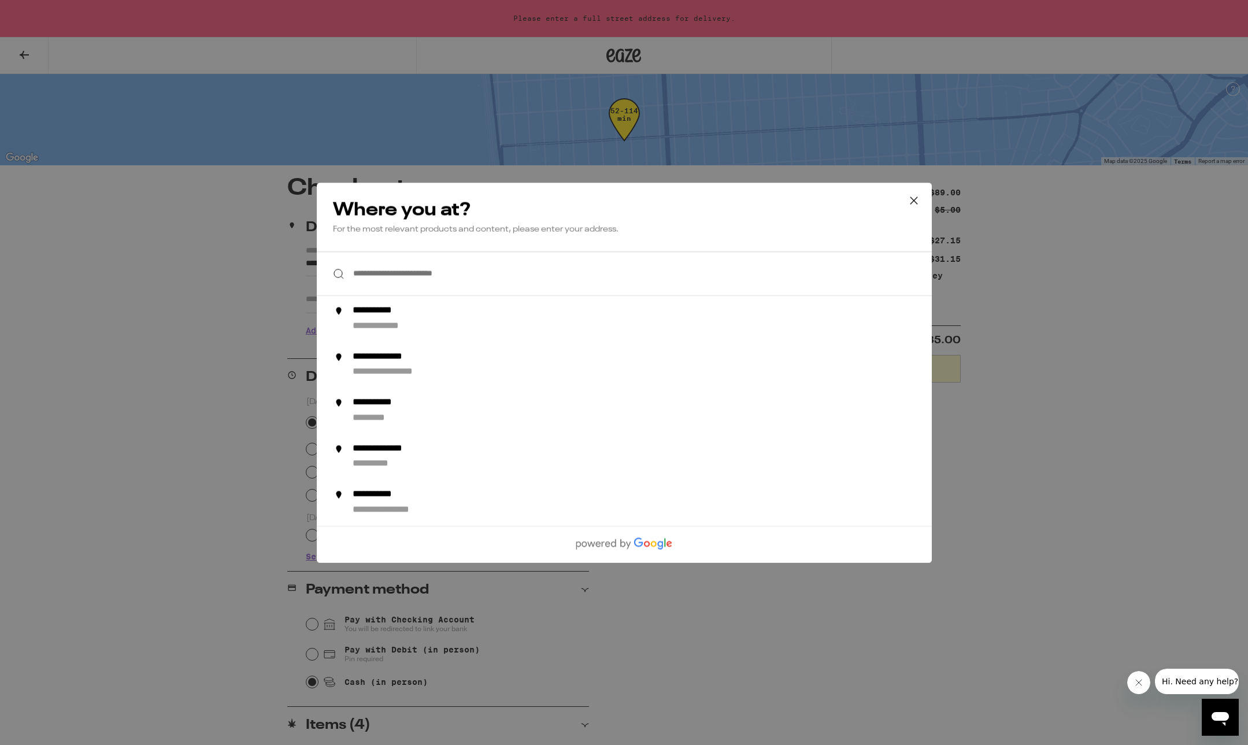
click at [506, 270] on input "**********" at bounding box center [624, 273] width 615 height 45
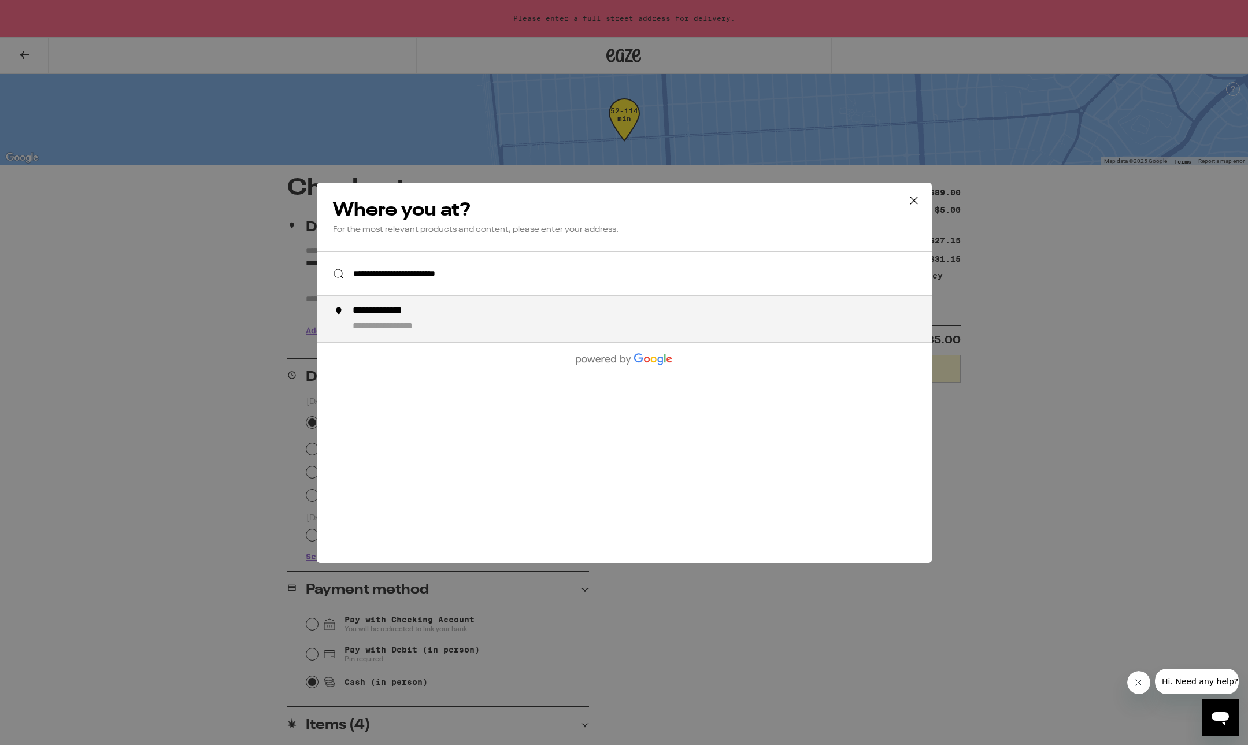
click at [424, 320] on div "**********" at bounding box center [647, 319] width 590 height 28
type input "**********"
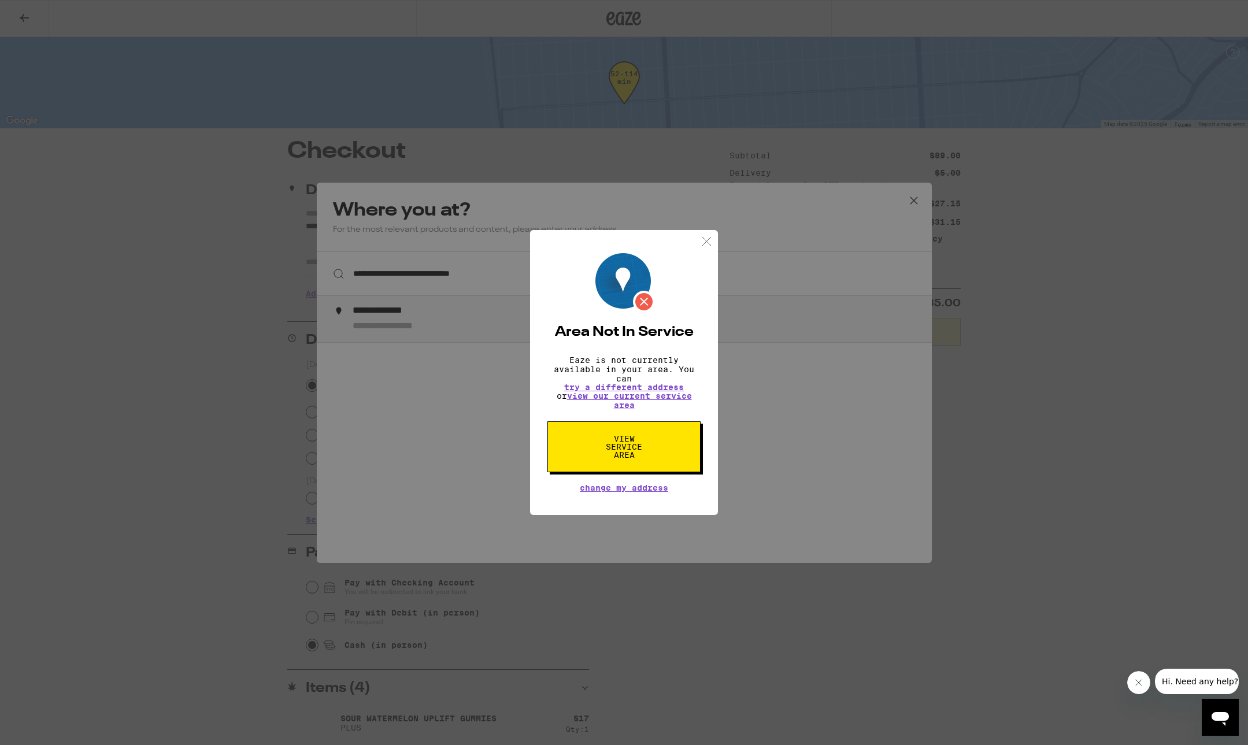
type input "**********"
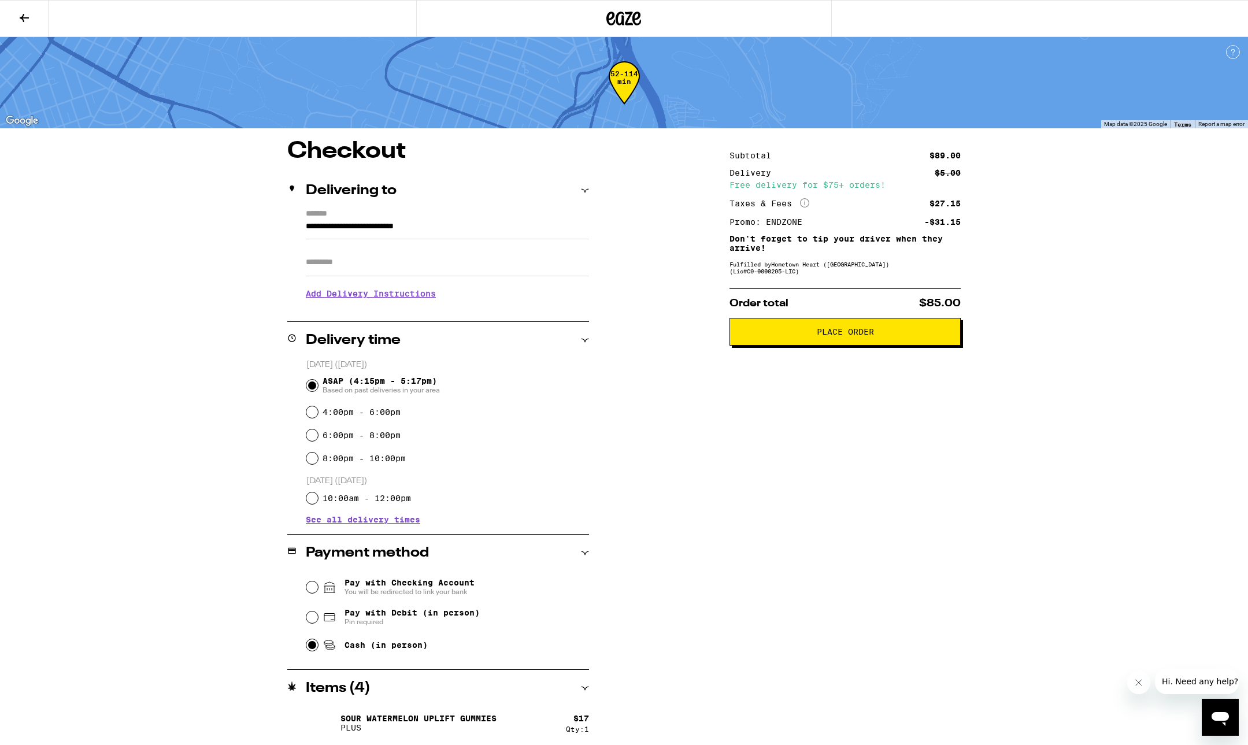
click at [623, 20] on icon at bounding box center [624, 19] width 17 height 14
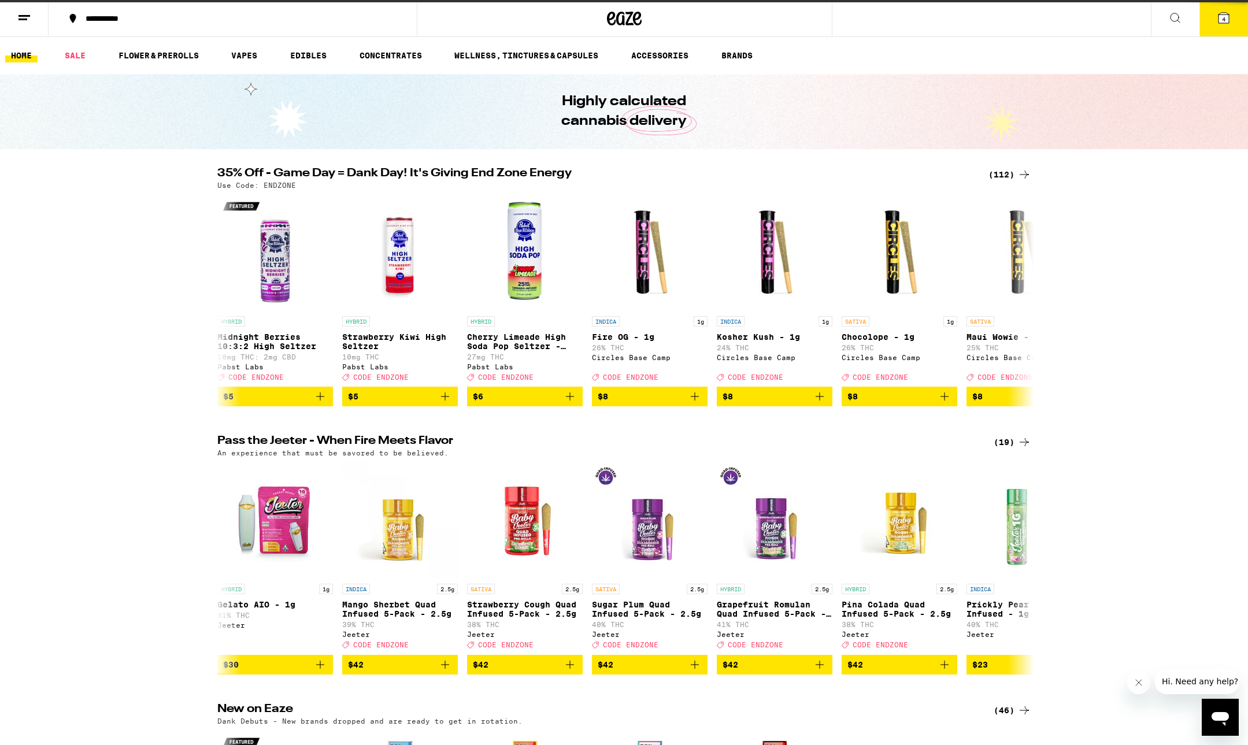
click at [1214, 16] on button "4" at bounding box center [1223, 19] width 49 height 36
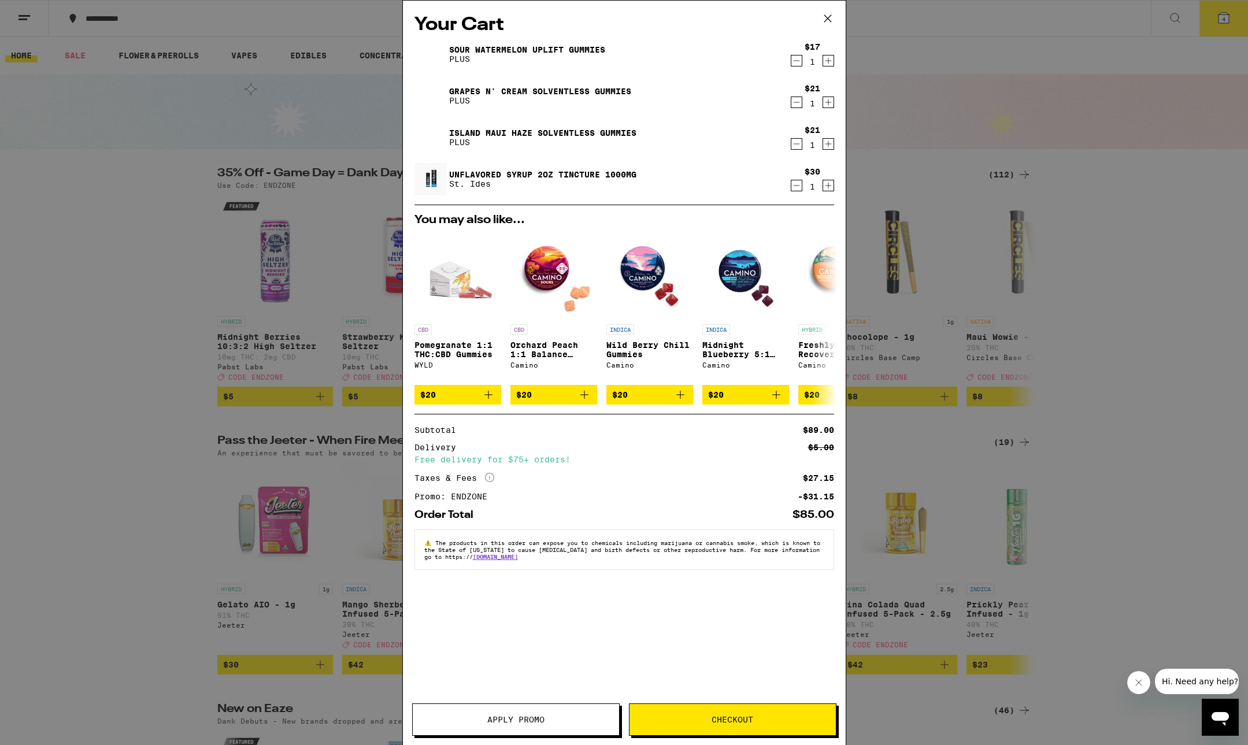
click at [836, 23] on button at bounding box center [828, 19] width 36 height 37
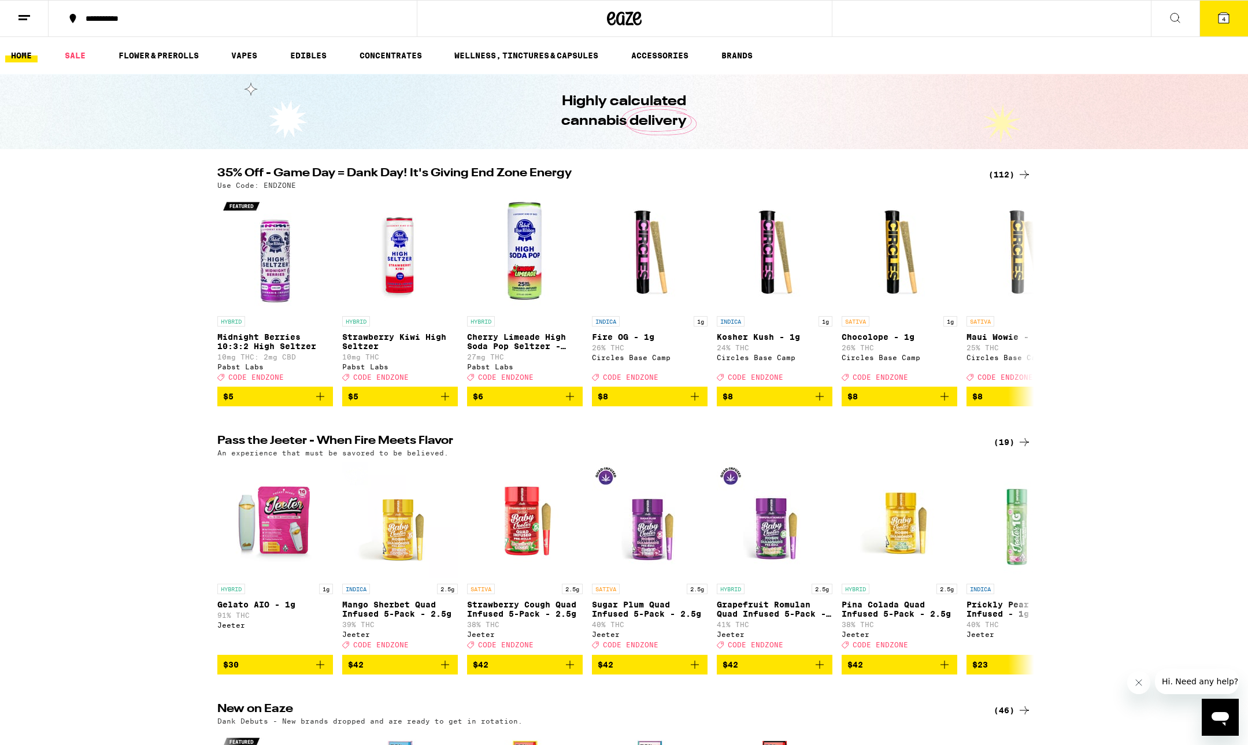
click at [1024, 177] on icon at bounding box center [1024, 175] width 14 height 14
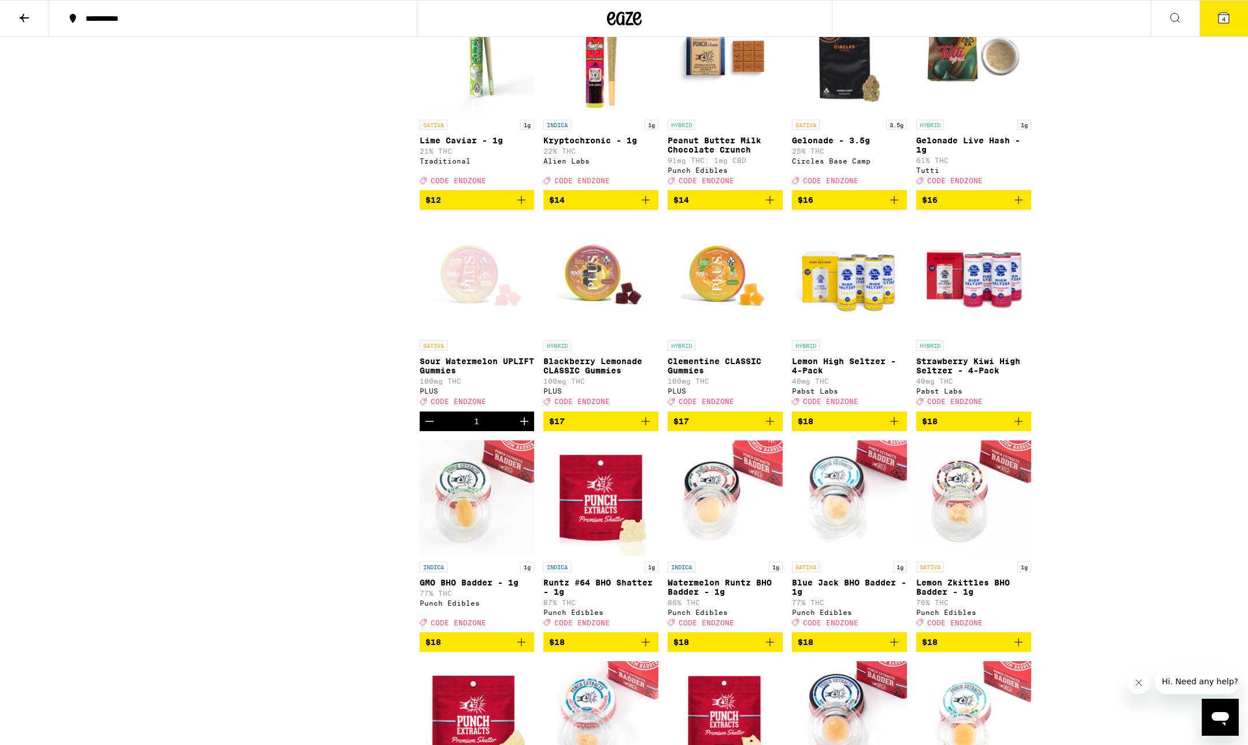
scroll to position [1056, 0]
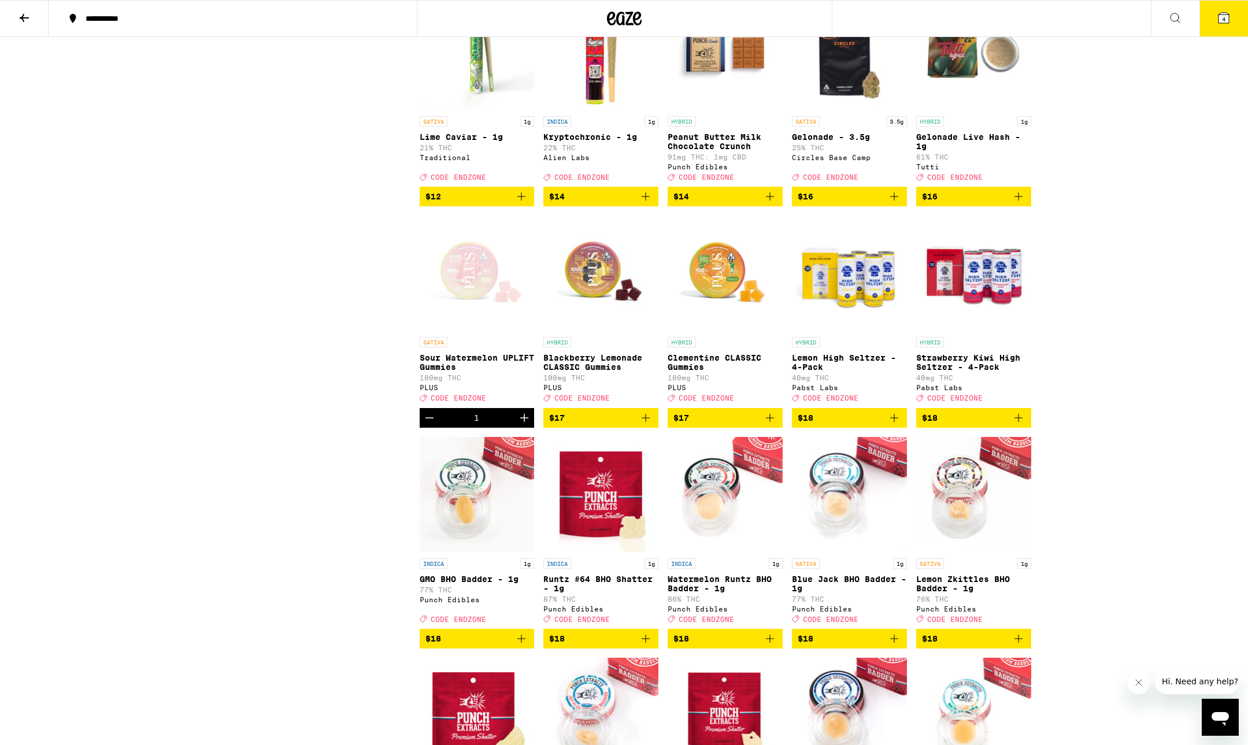
click at [751, 372] on p "Clementine CLASSIC Gummies" at bounding box center [725, 362] width 115 height 18
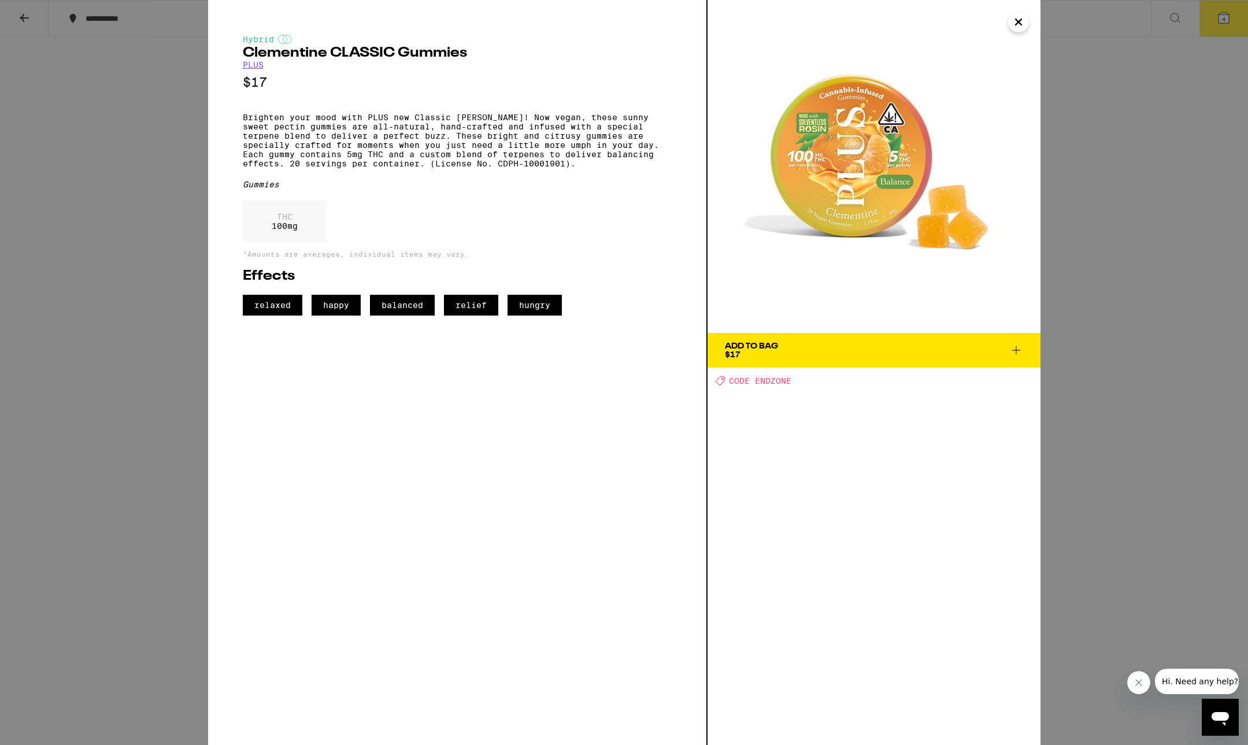
click at [1017, 24] on icon "Close" at bounding box center [1018, 22] width 6 height 6
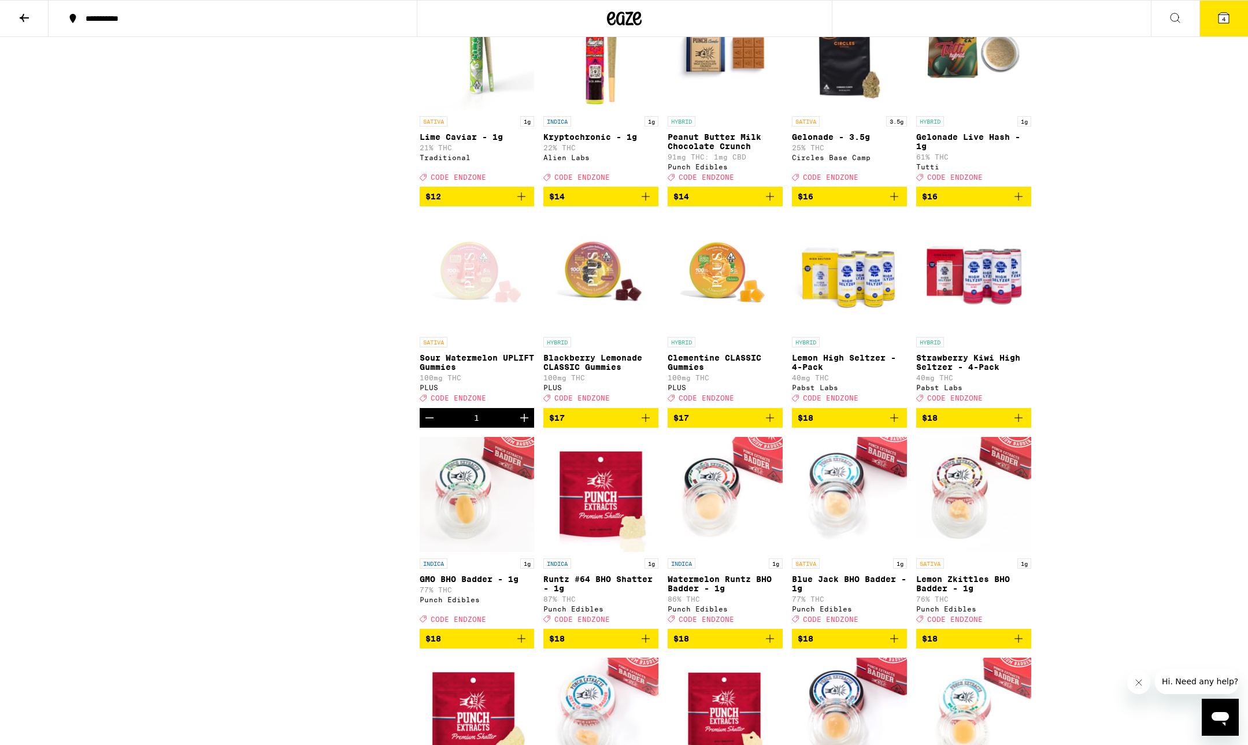
click at [768, 425] on icon "Add to bag" at bounding box center [770, 418] width 14 height 14
click at [1226, 21] on icon at bounding box center [1223, 18] width 10 height 10
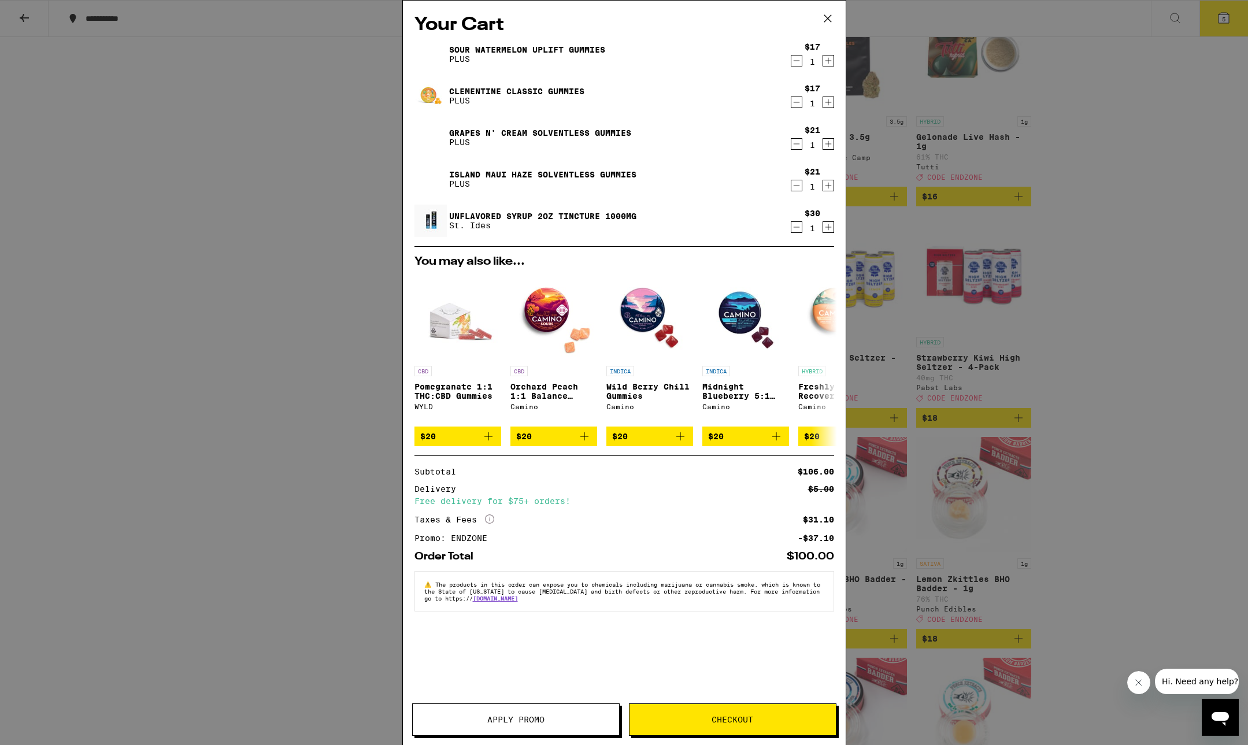
click at [770, 711] on button "Checkout" at bounding box center [732, 719] width 207 height 32
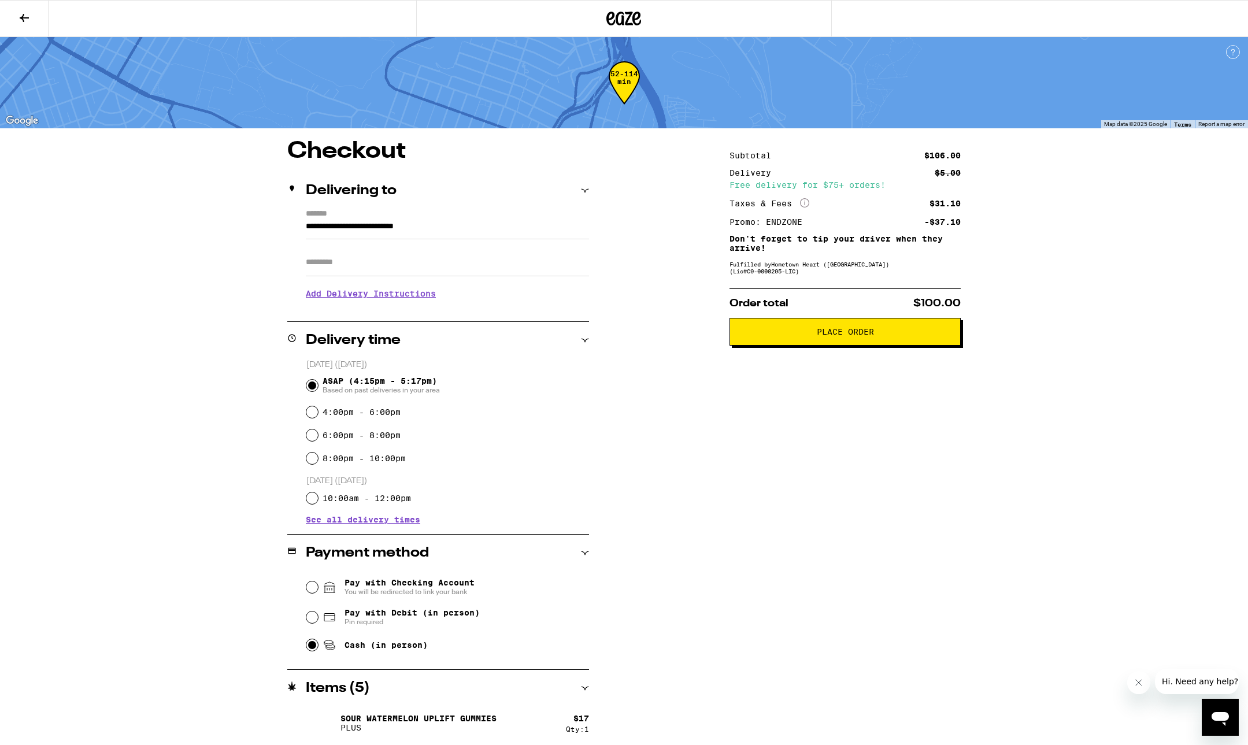
click at [624, 18] on icon at bounding box center [624, 19] width 17 height 14
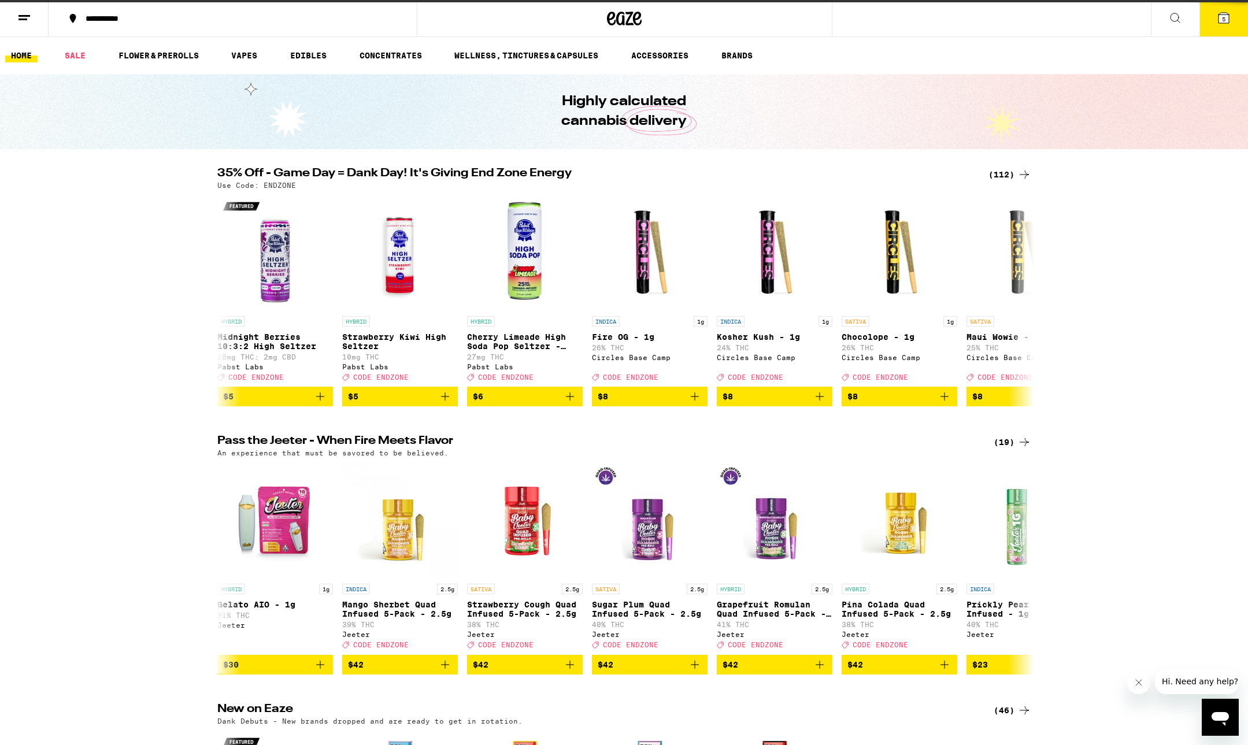
click at [1218, 31] on button "5" at bounding box center [1223, 19] width 49 height 36
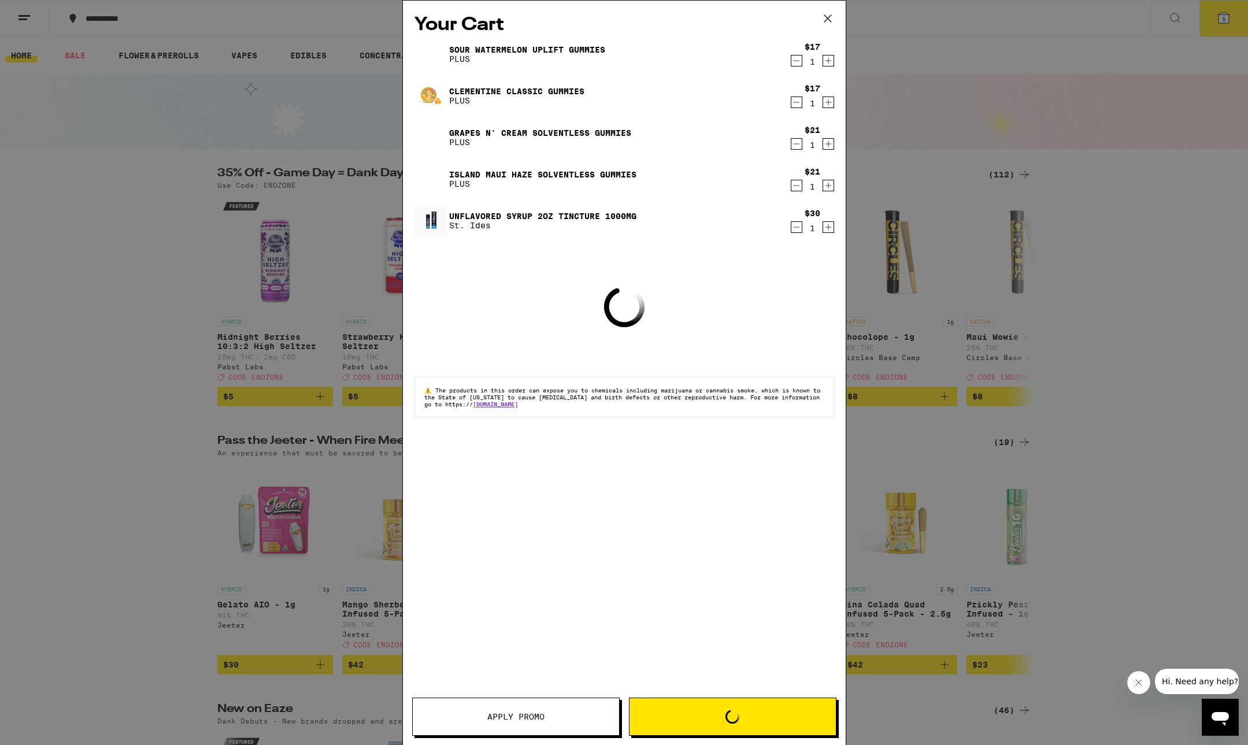
click at [1221, 25] on div "Your Cart Sour Watermelon UPLIFT Gummies PLUS $17 1 Clementine CLASSIC Gummies …" at bounding box center [624, 372] width 1248 height 745
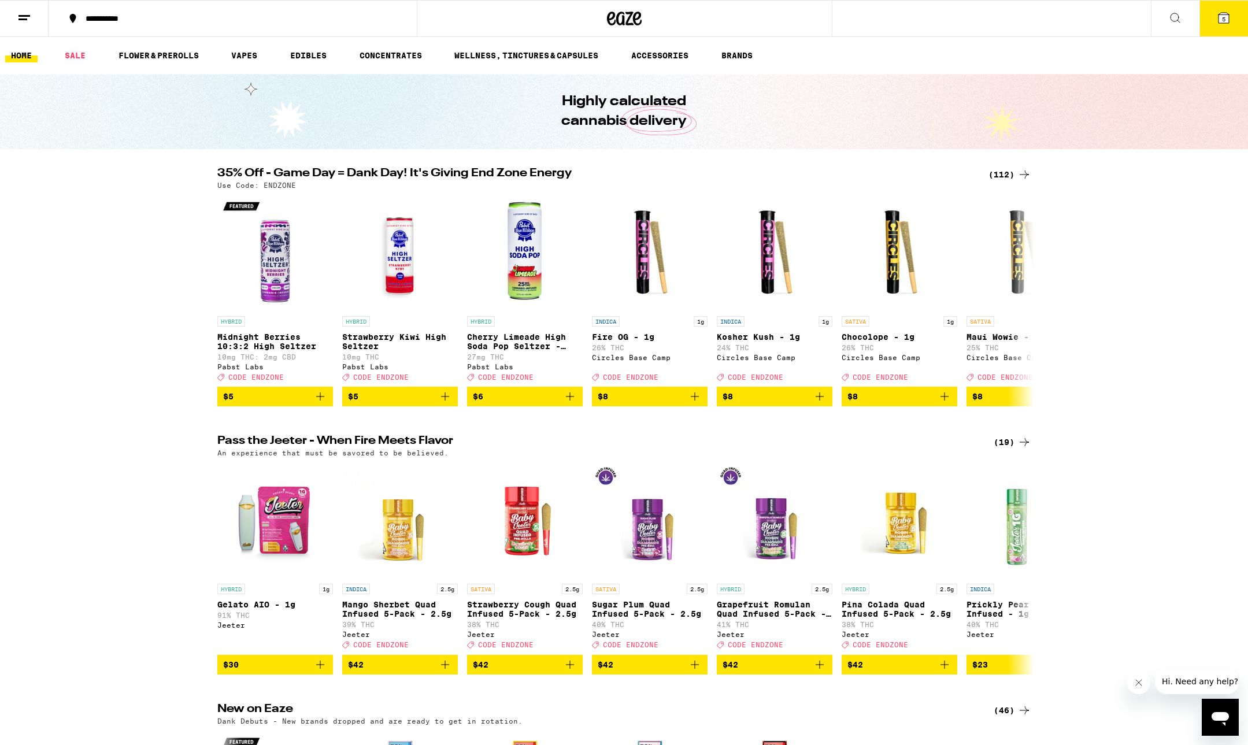
click at [1217, 18] on icon at bounding box center [1224, 18] width 14 height 14
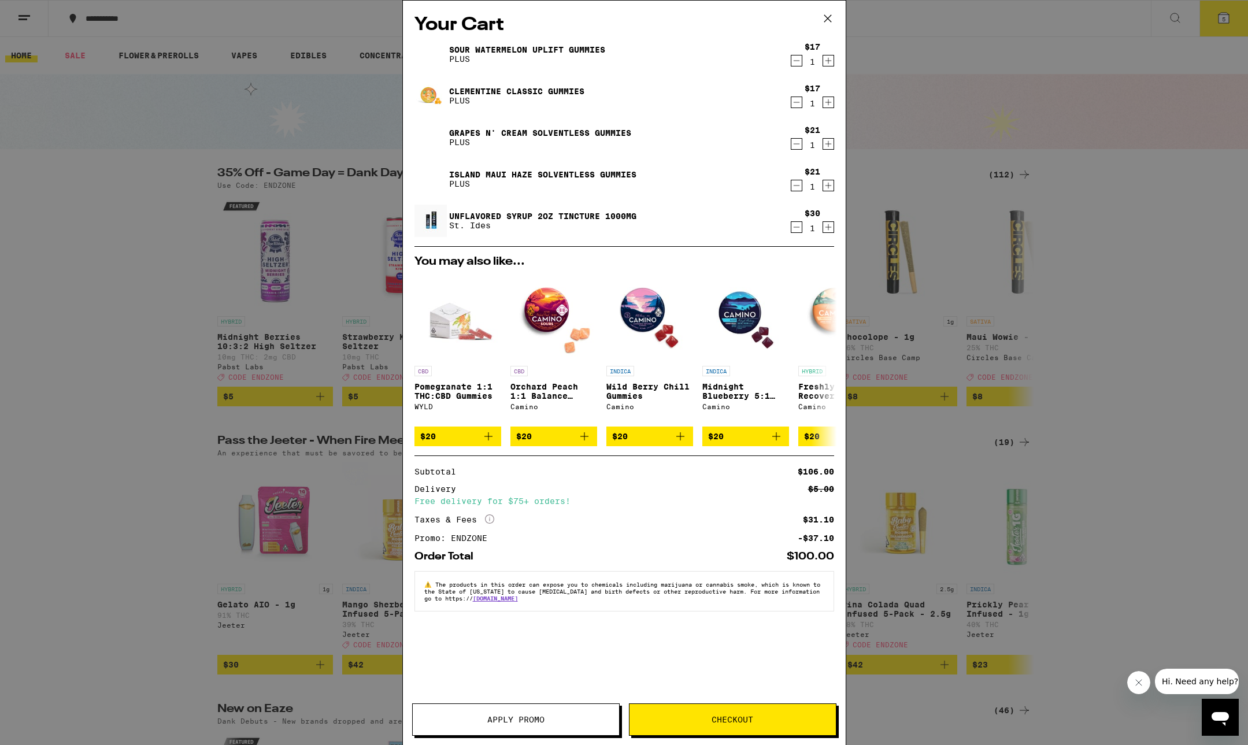
click at [797, 108] on icon "Decrement" at bounding box center [796, 102] width 10 height 14
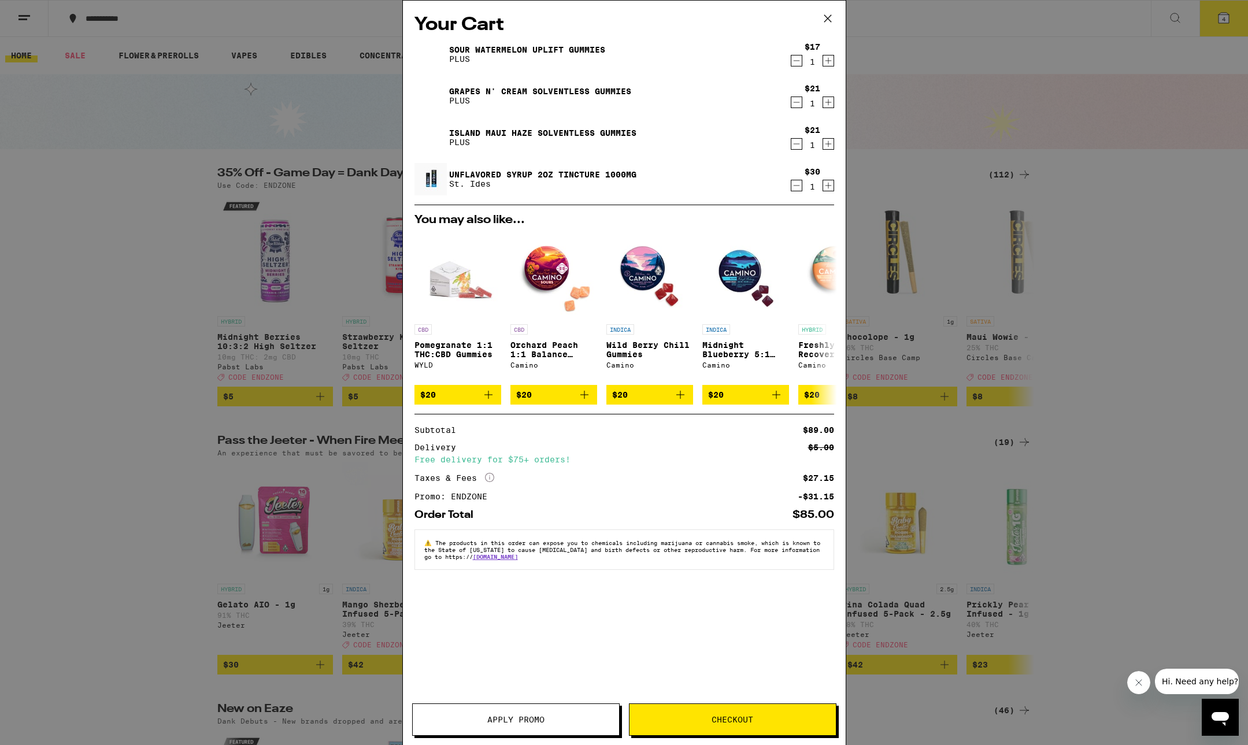
click at [756, 716] on span "Checkout" at bounding box center [732, 720] width 206 height 8
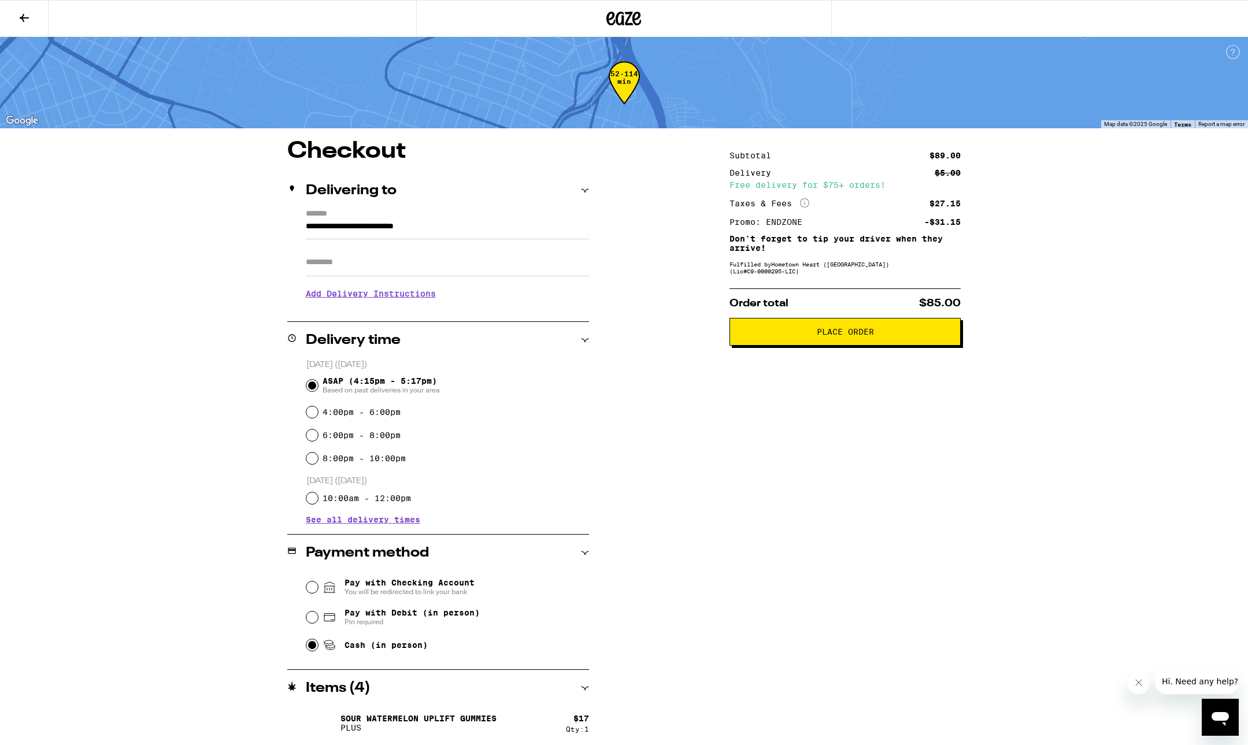
click at [843, 336] on span "Place Order" at bounding box center [845, 332] width 57 height 8
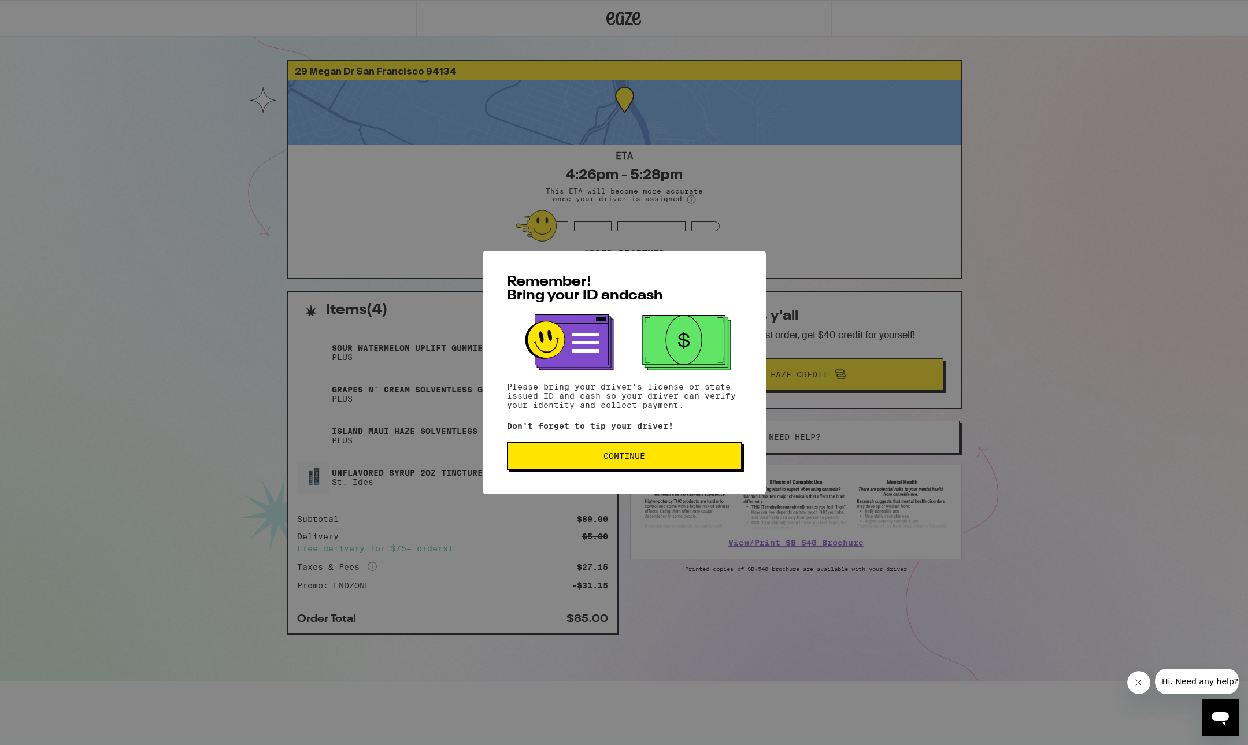
click at [637, 453] on button "Continue" at bounding box center [624, 456] width 235 height 28
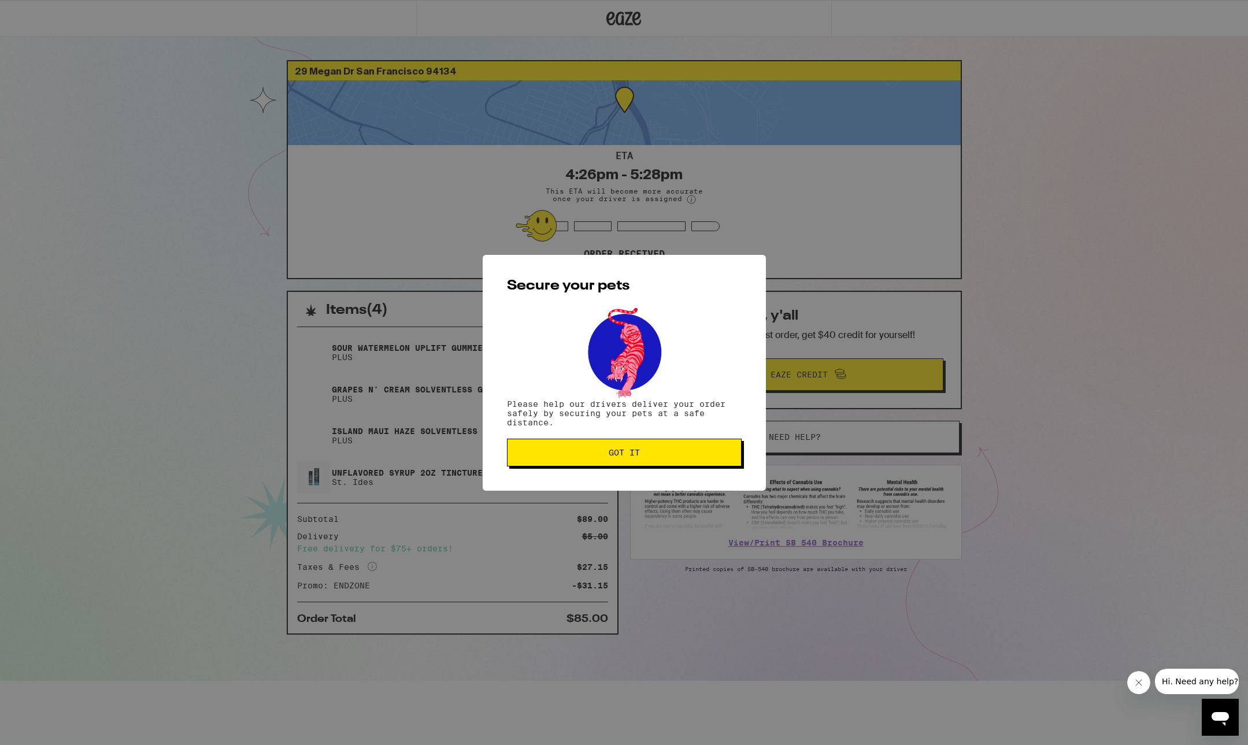
click at [631, 464] on button "Got it" at bounding box center [624, 453] width 235 height 28
